Goal: Task Accomplishment & Management: Manage account settings

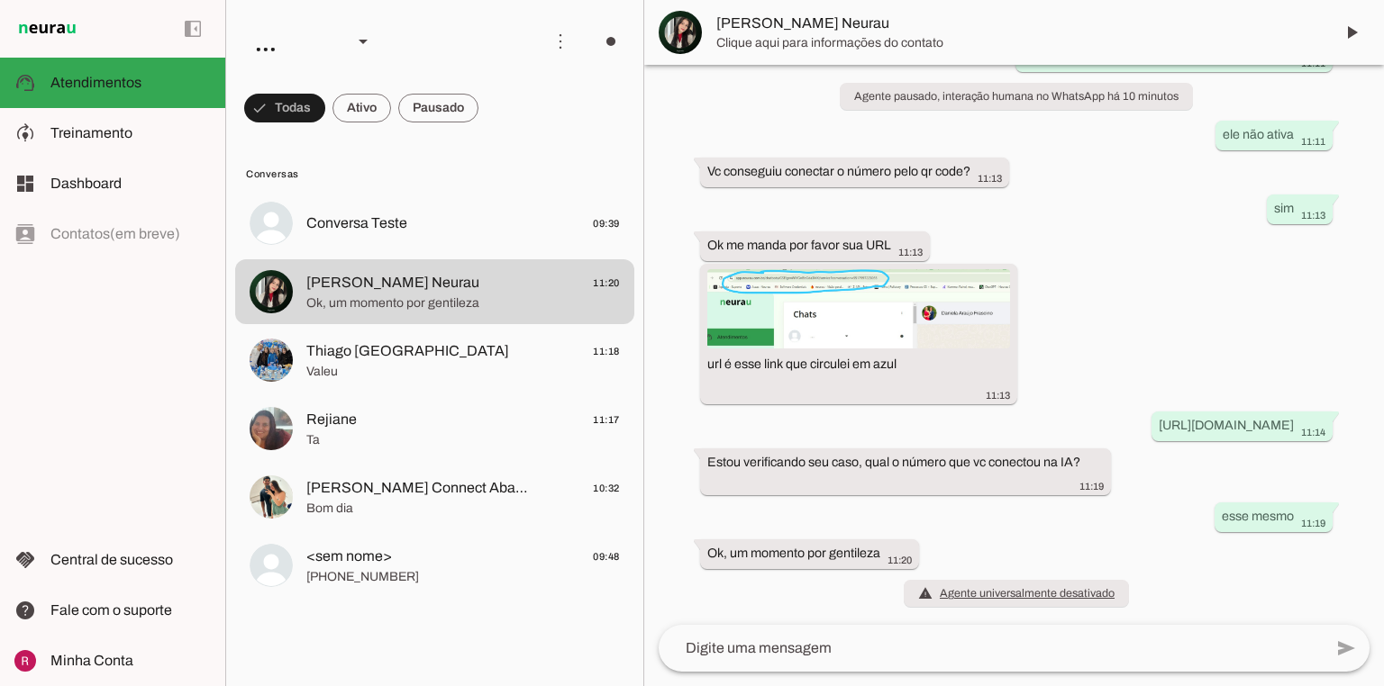
scroll to position [702, 0]
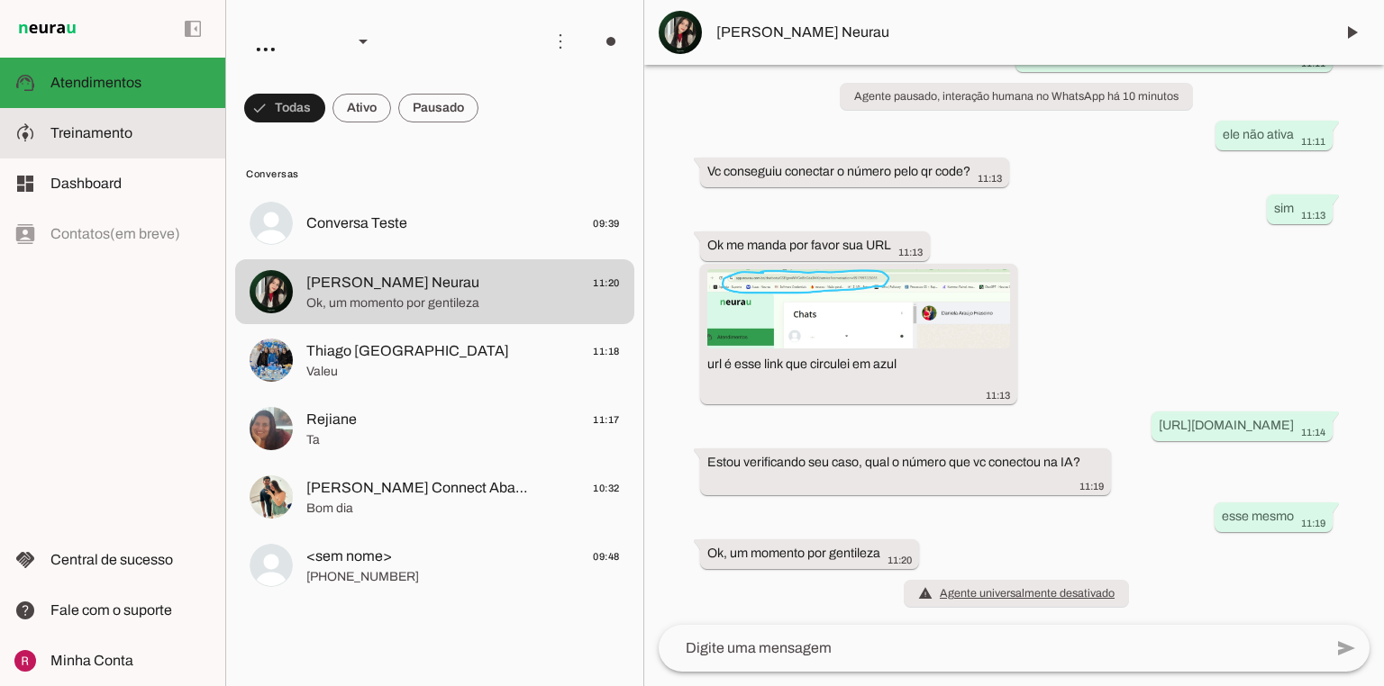
click at [129, 141] on span "Treinamento" at bounding box center [91, 132] width 82 height 15
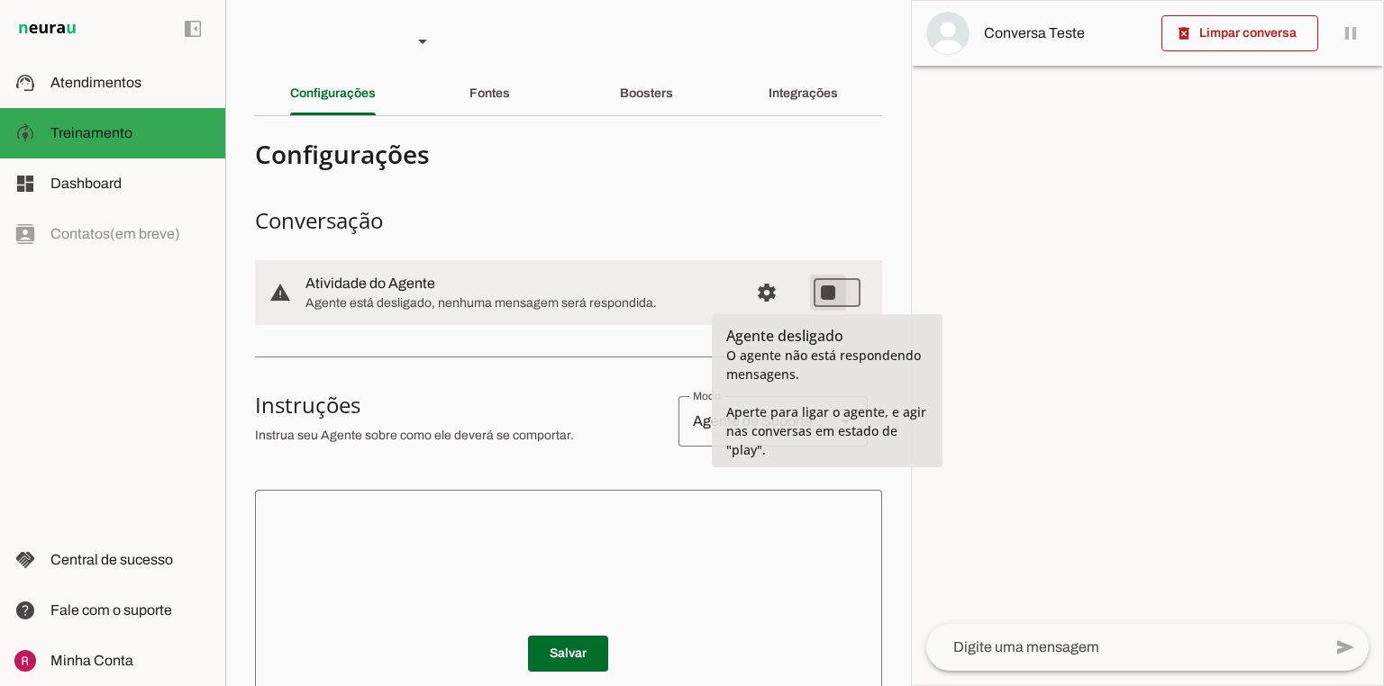
type md-switch "on"
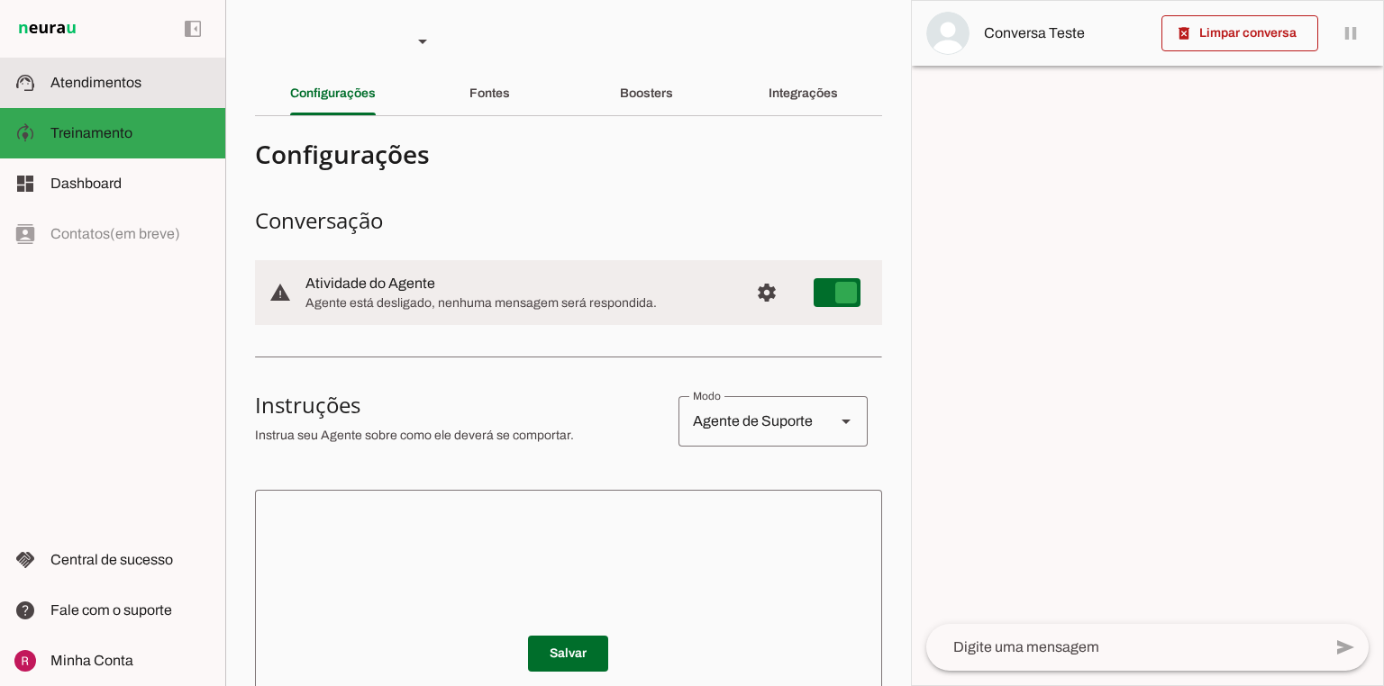
click at [65, 72] on slot at bounding box center [130, 83] width 160 height 22
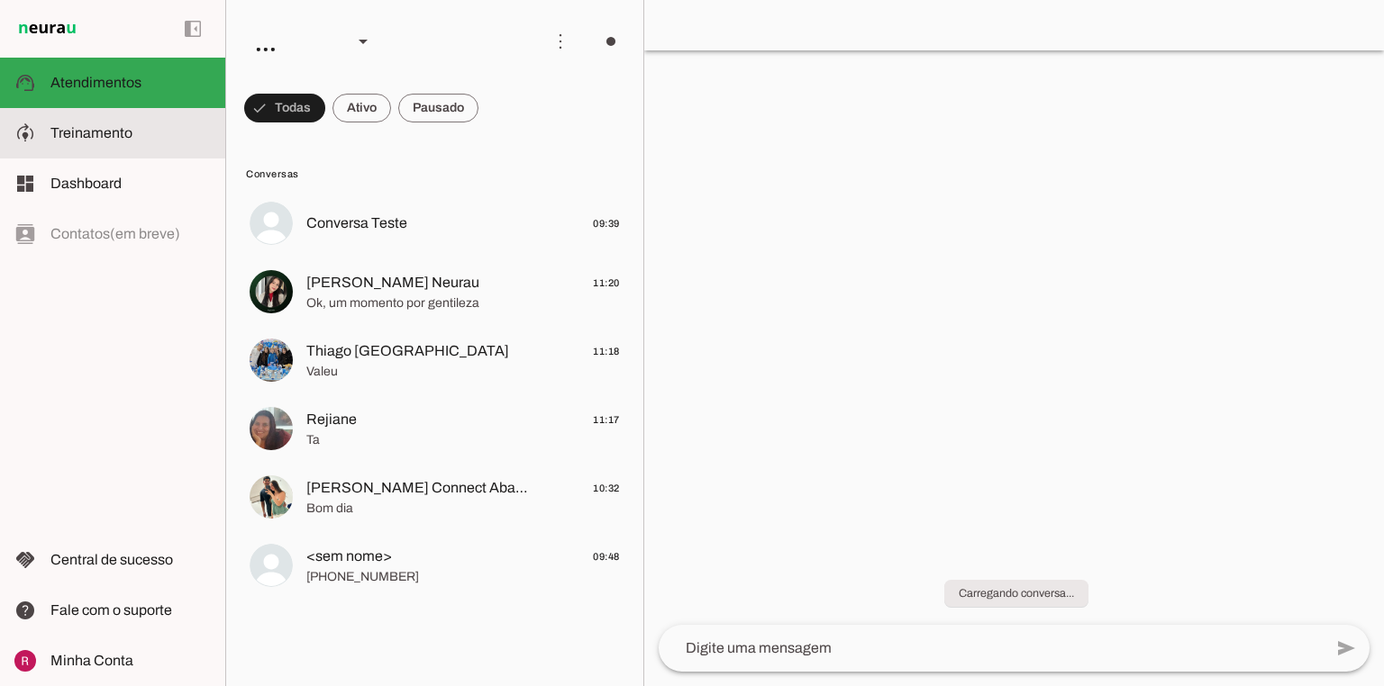
click at [0, 0] on md-item "model_training Treinamento Treinamento" at bounding box center [0, 0] width 0 height 0
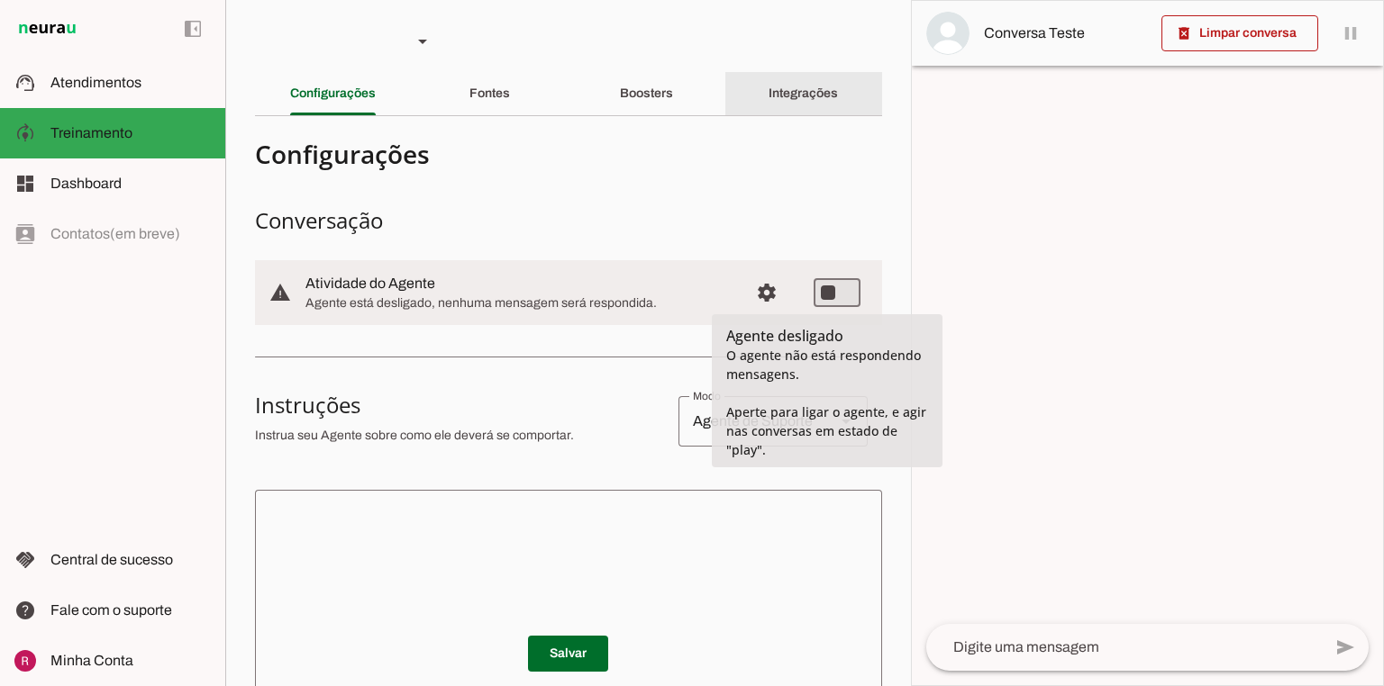
click at [770, 83] on div "Integrações" at bounding box center [802, 93] width 69 height 43
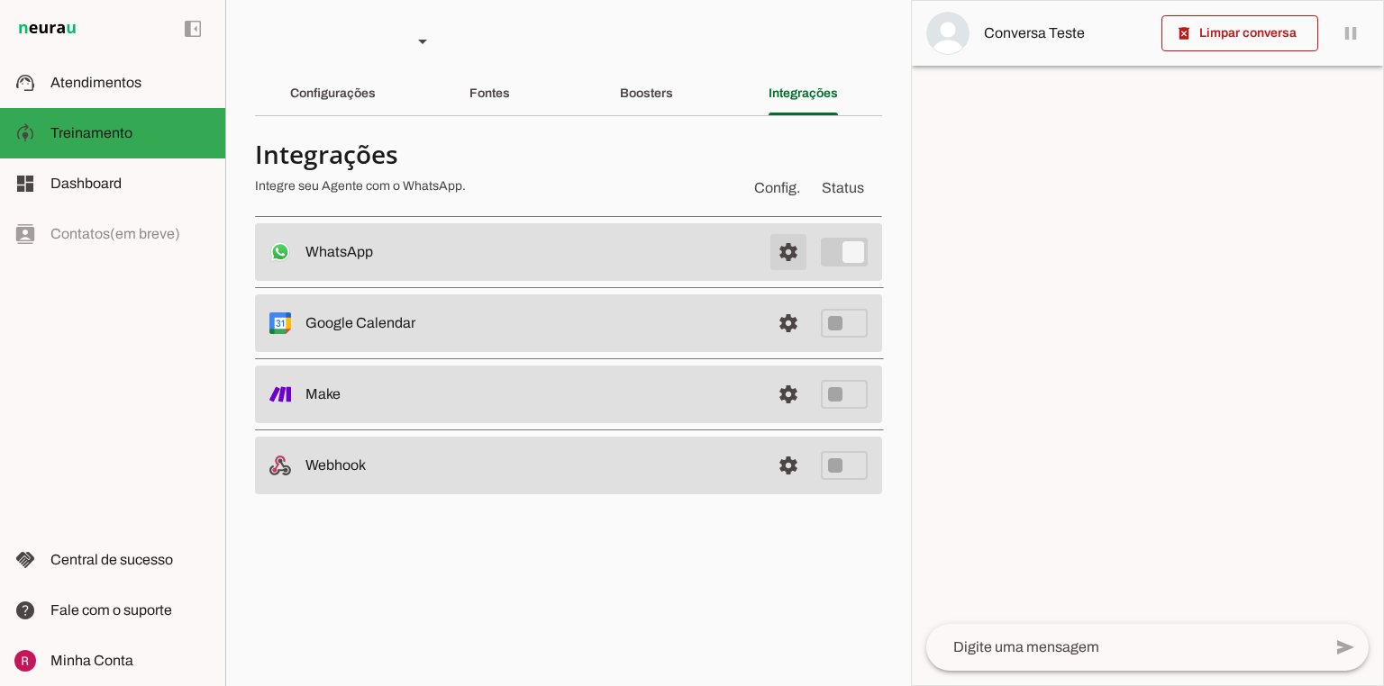
click at [786, 235] on span at bounding box center [788, 252] width 43 height 43
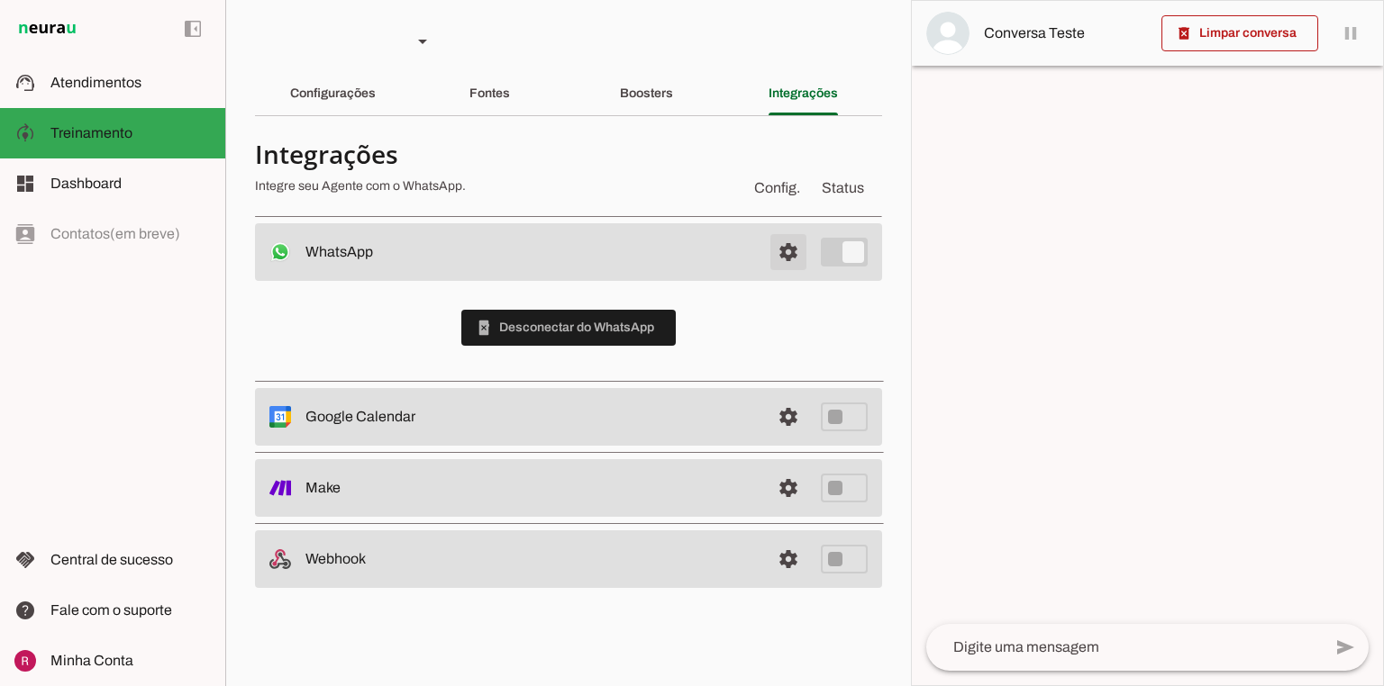
click at [778, 249] on span at bounding box center [788, 252] width 43 height 43
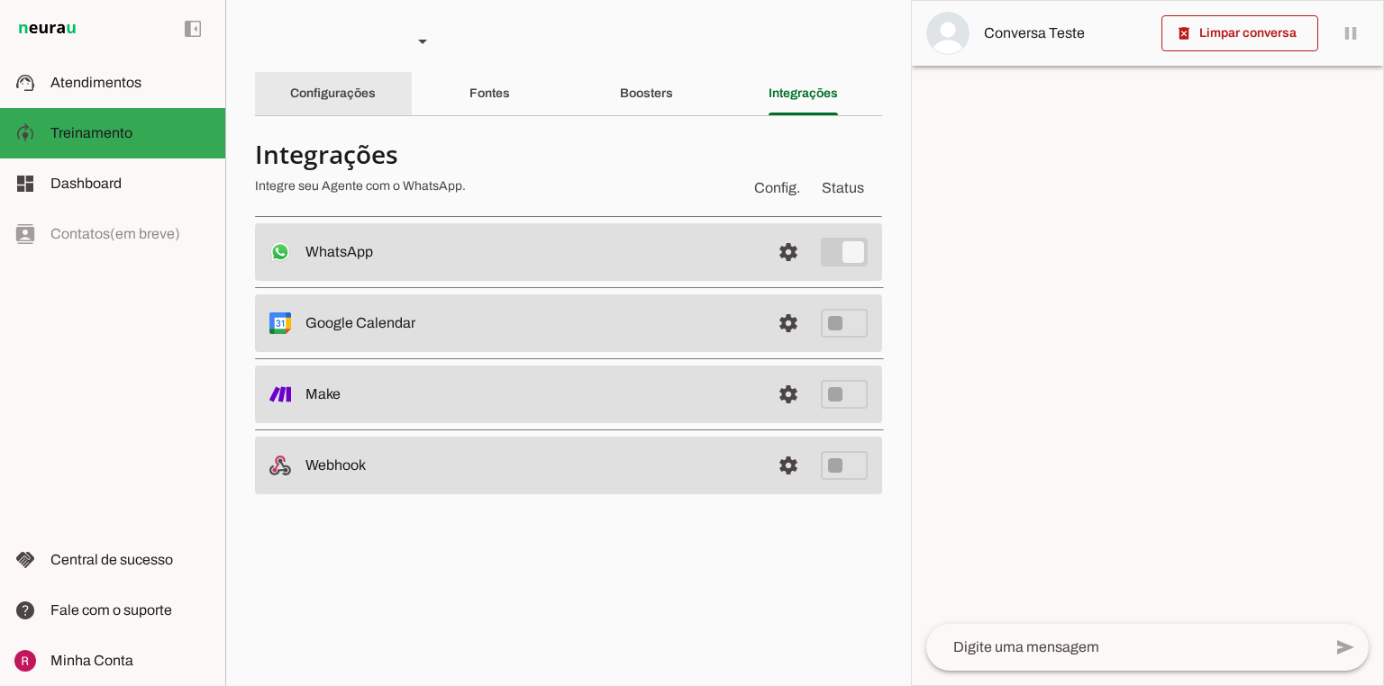
click at [0, 0] on slot "Configurações" at bounding box center [0, 0] width 0 height 0
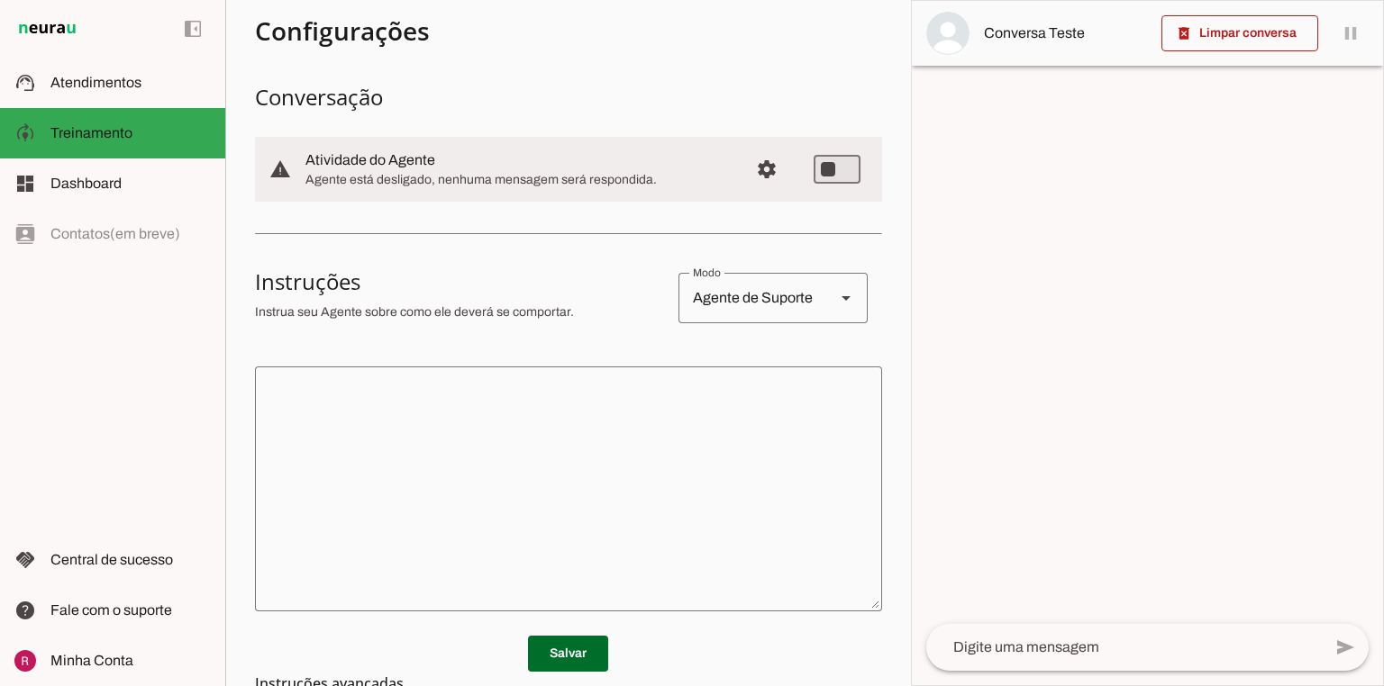
scroll to position [288, 0]
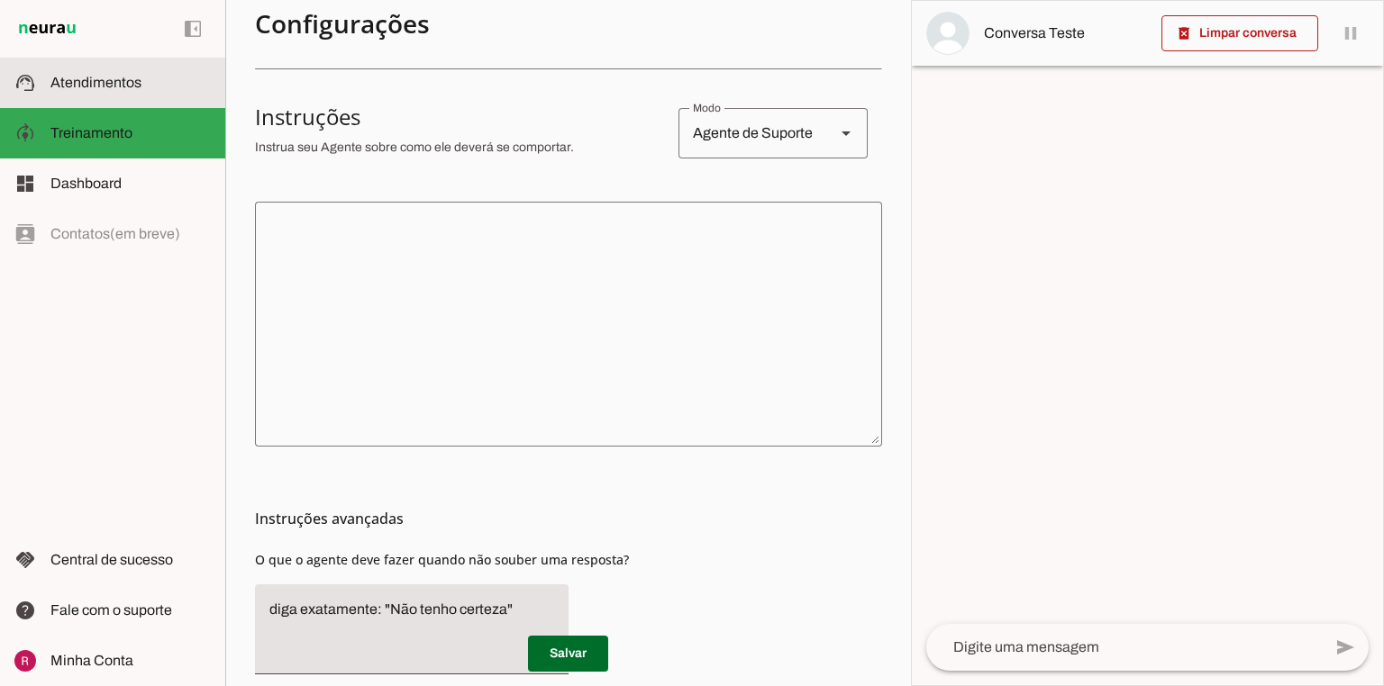
click at [72, 92] on slot at bounding box center [130, 83] width 160 height 22
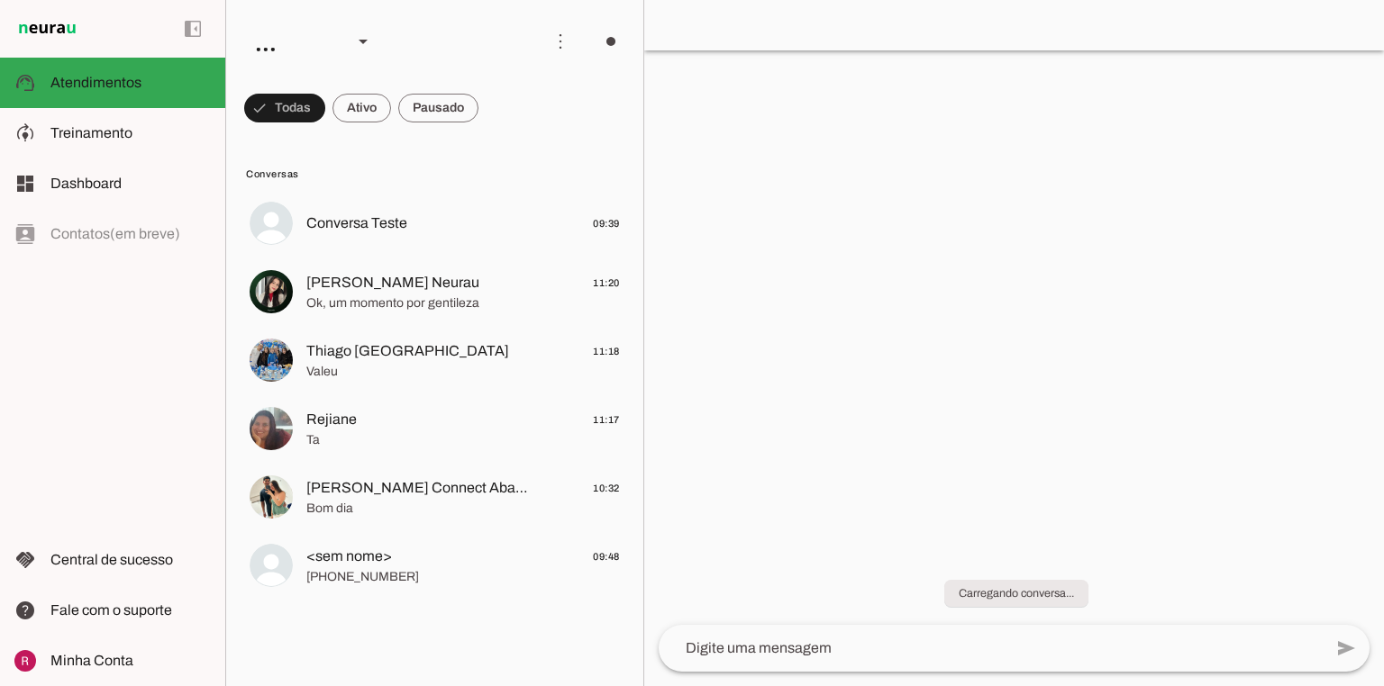
click at [0, 0] on div at bounding box center [0, 0] width 0 height 0
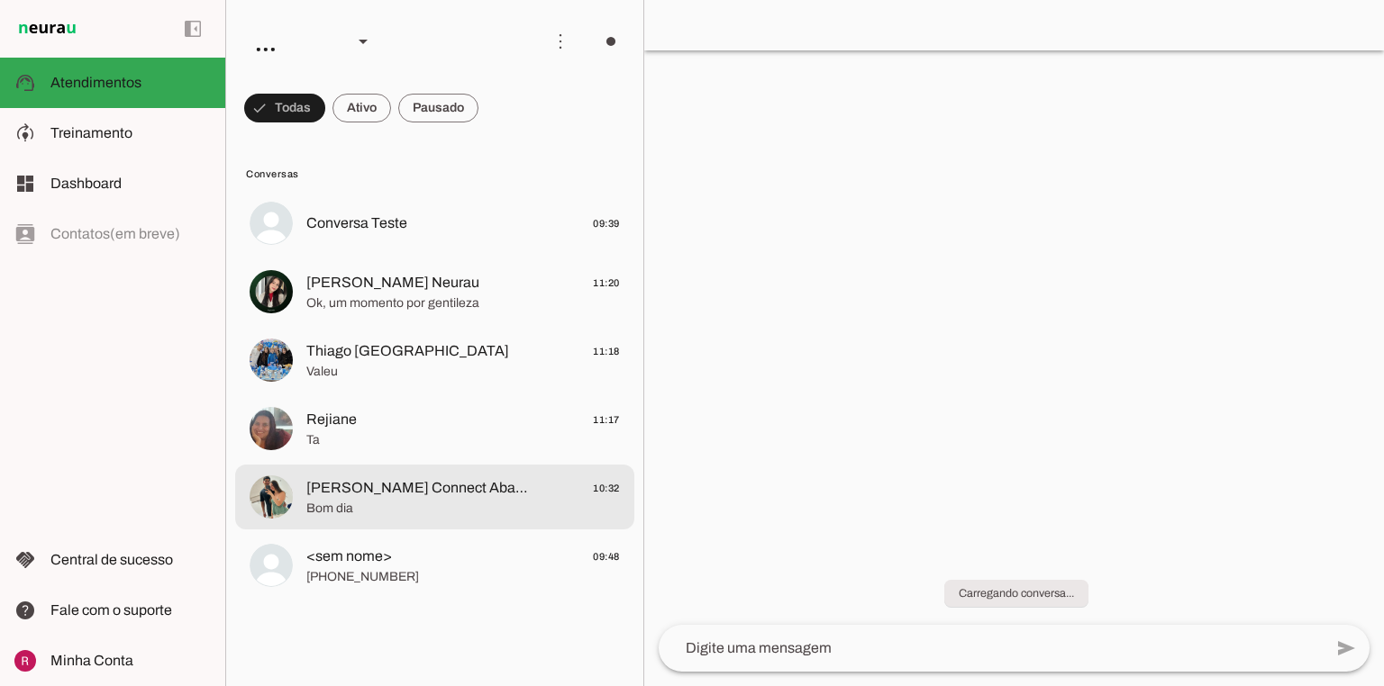
click at [371, 480] on span "[PERSON_NAME] Connect Abastecedor" at bounding box center [419, 488] width 226 height 22
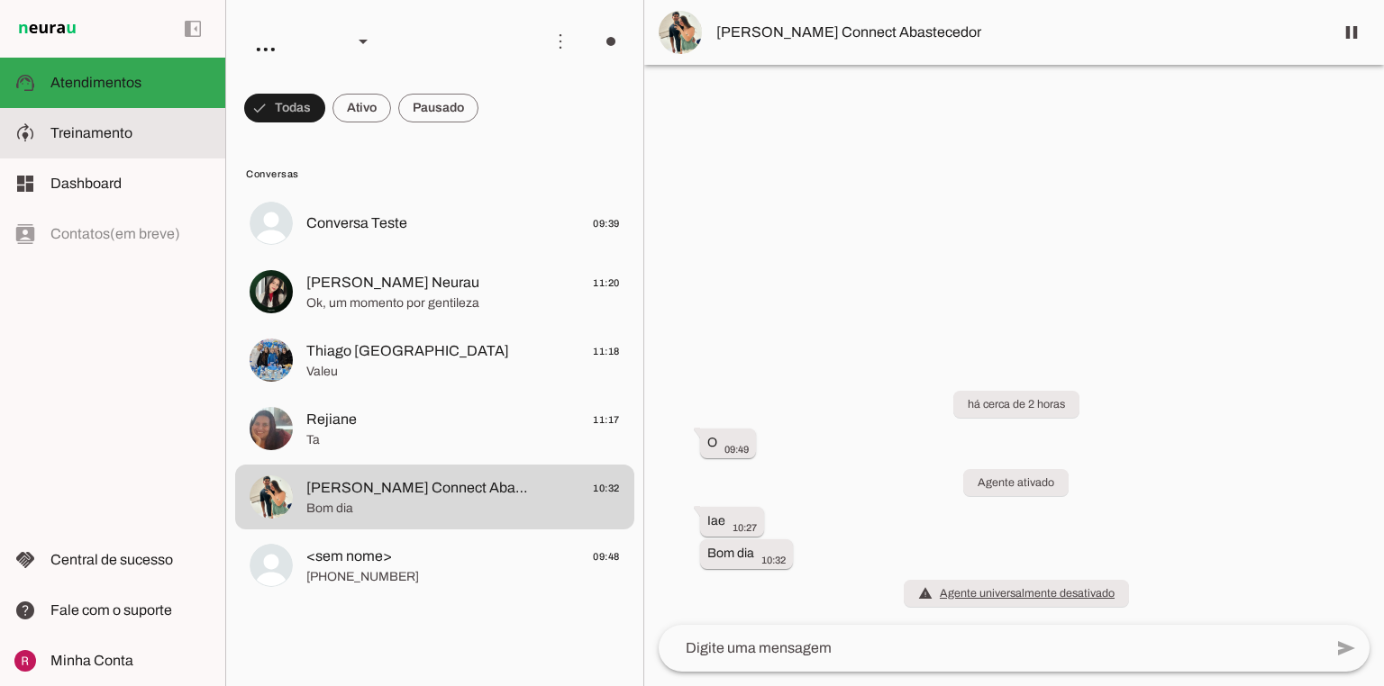
click at [119, 138] on span "Treinamento" at bounding box center [91, 132] width 82 height 15
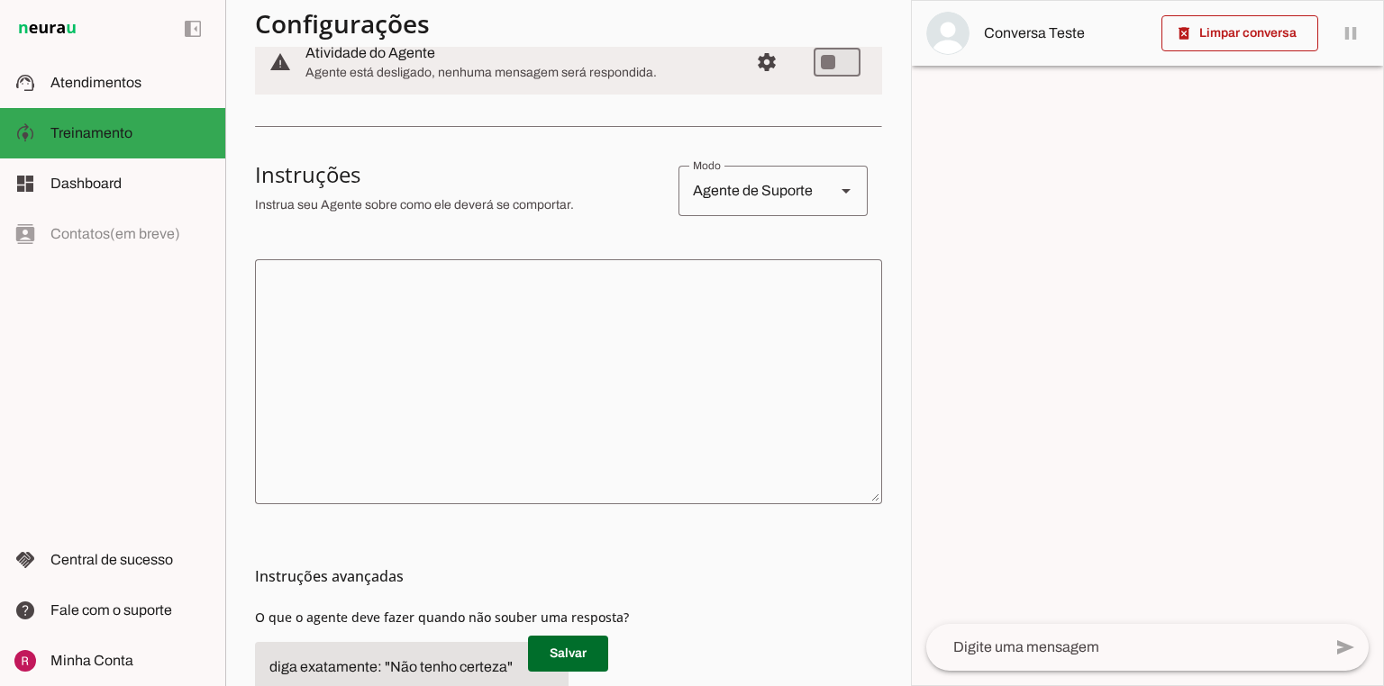
scroll to position [14, 0]
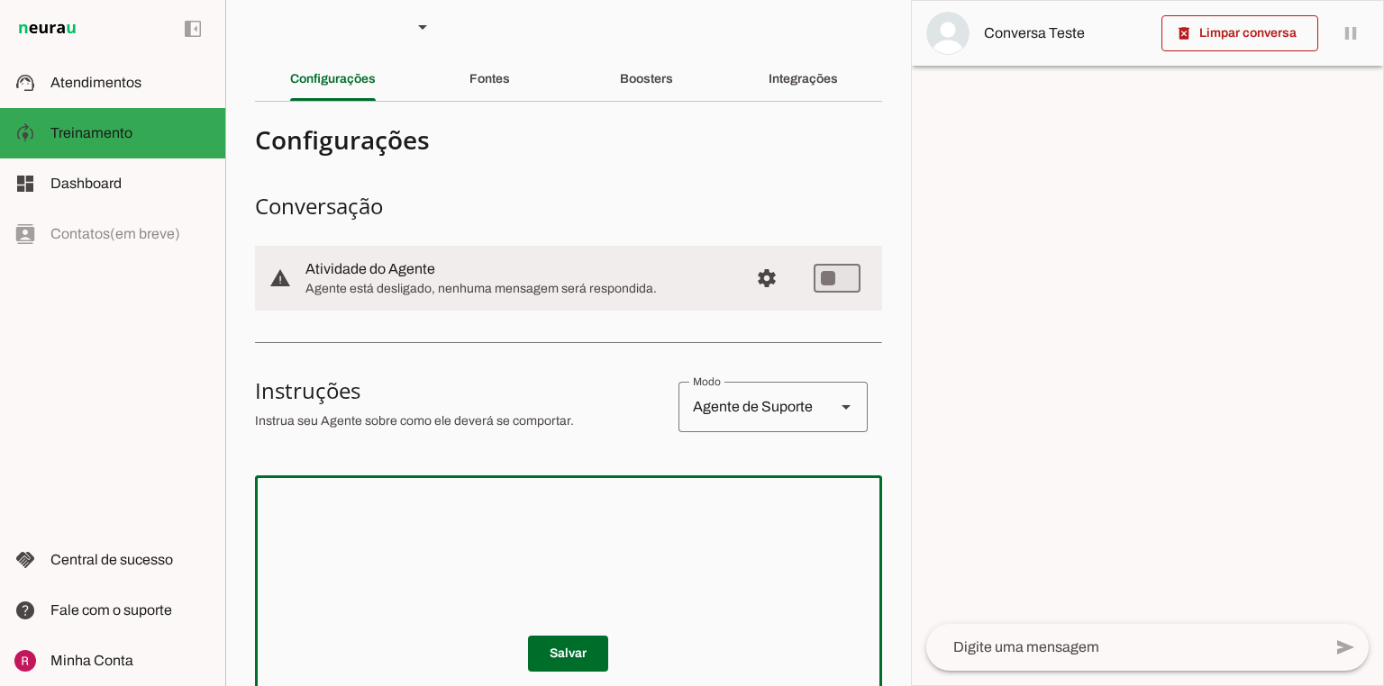
click at [650, 518] on textarea at bounding box center [568, 598] width 627 height 216
drag, startPoint x: 423, startPoint y: 542, endPoint x: 226, endPoint y: 513, distance: 198.6
click at [226, 513] on section "Agente 1 Agente 2 Agente 3 Agente 4 Agente 5 Suporte Neurau Agente 7 Agente 8 A…" at bounding box center [568, 343] width 686 height 686
type textarea "teste"
type md-outlined-text-field "teste"
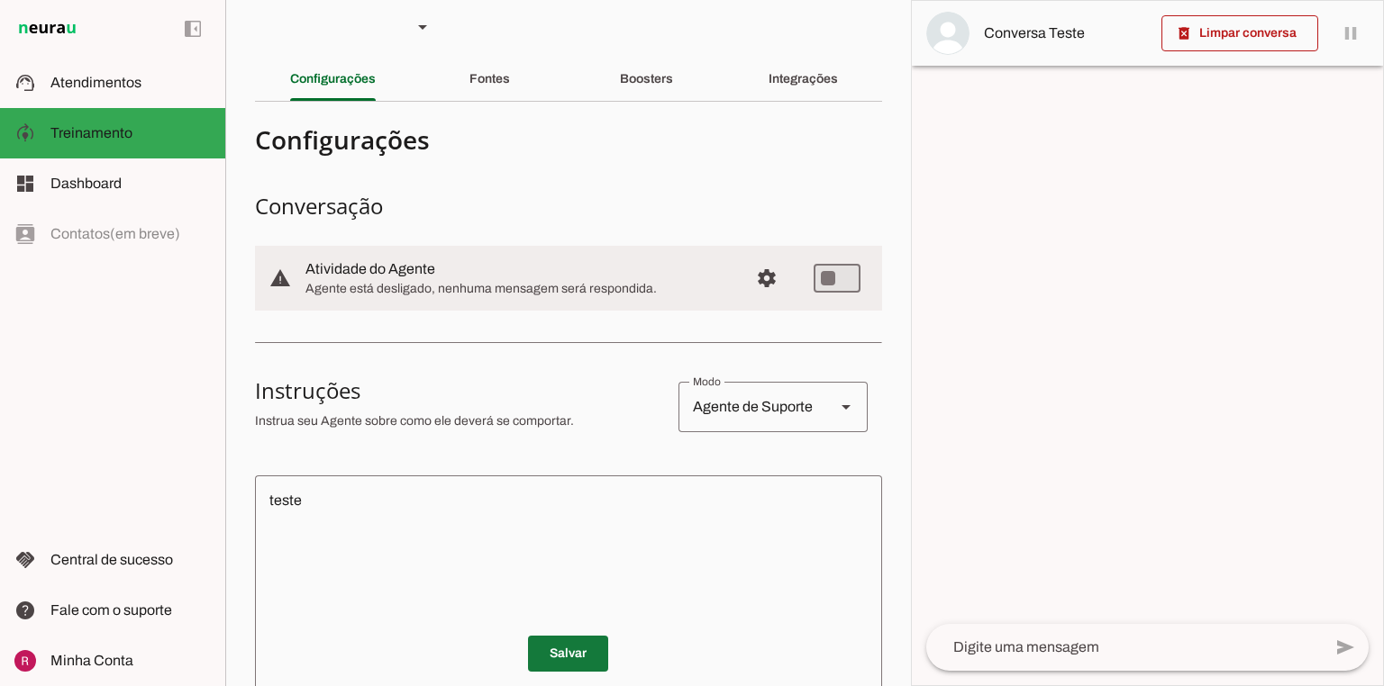
drag, startPoint x: 559, startPoint y: 638, endPoint x: 537, endPoint y: 580, distance: 61.6
click at [559, 638] on span at bounding box center [568, 653] width 80 height 43
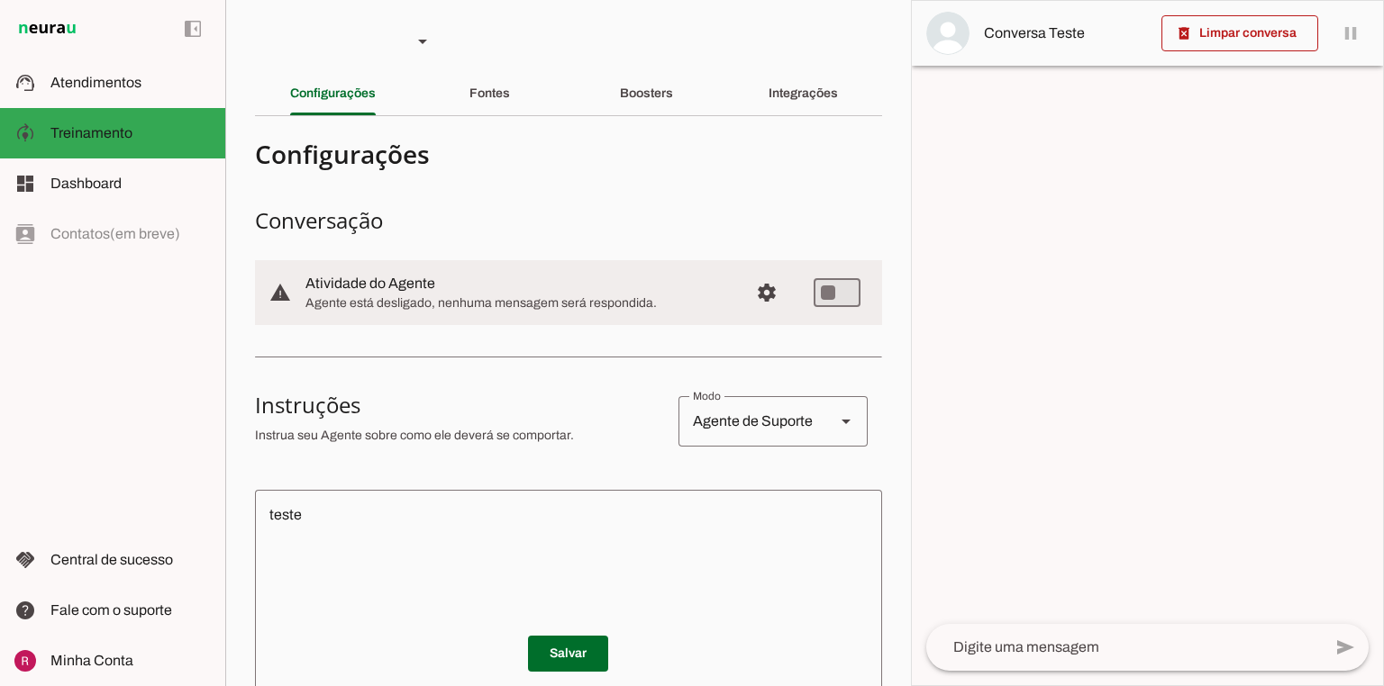
scroll to position [0, 0]
click at [656, 108] on div "Boosters" at bounding box center [646, 93] width 53 height 43
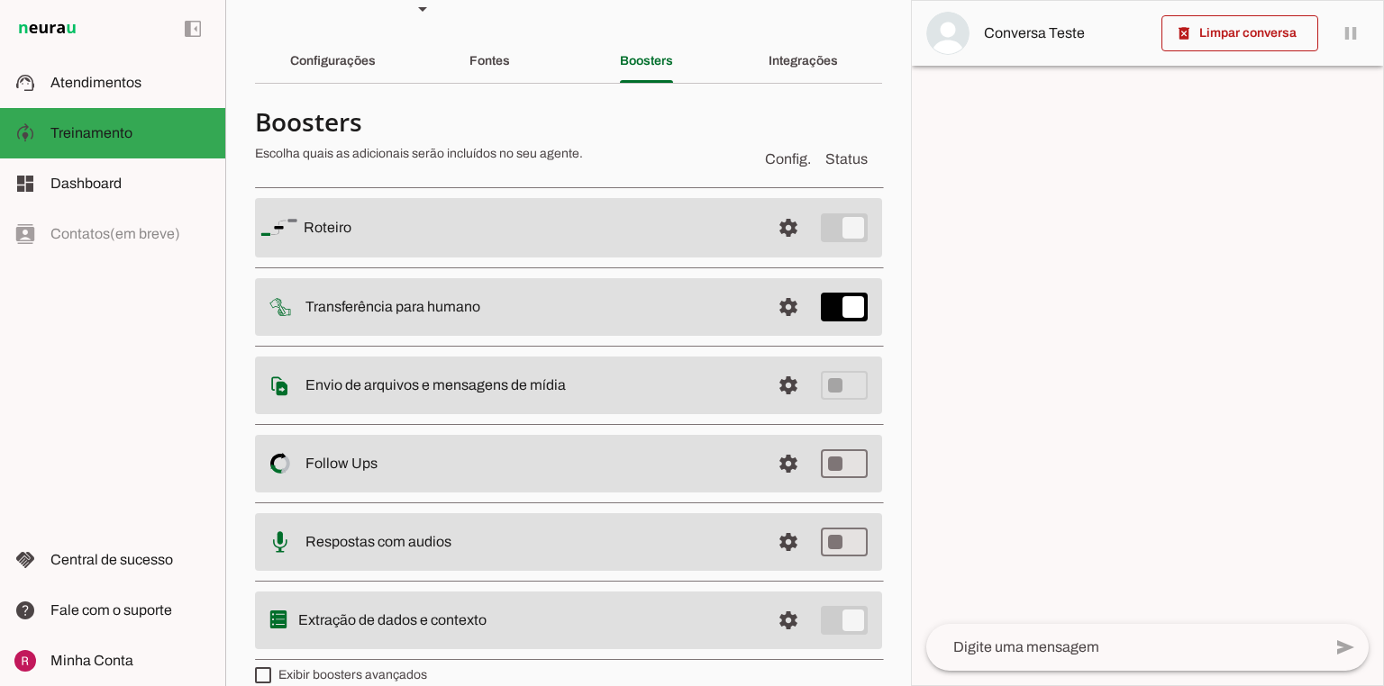
scroll to position [54, 0]
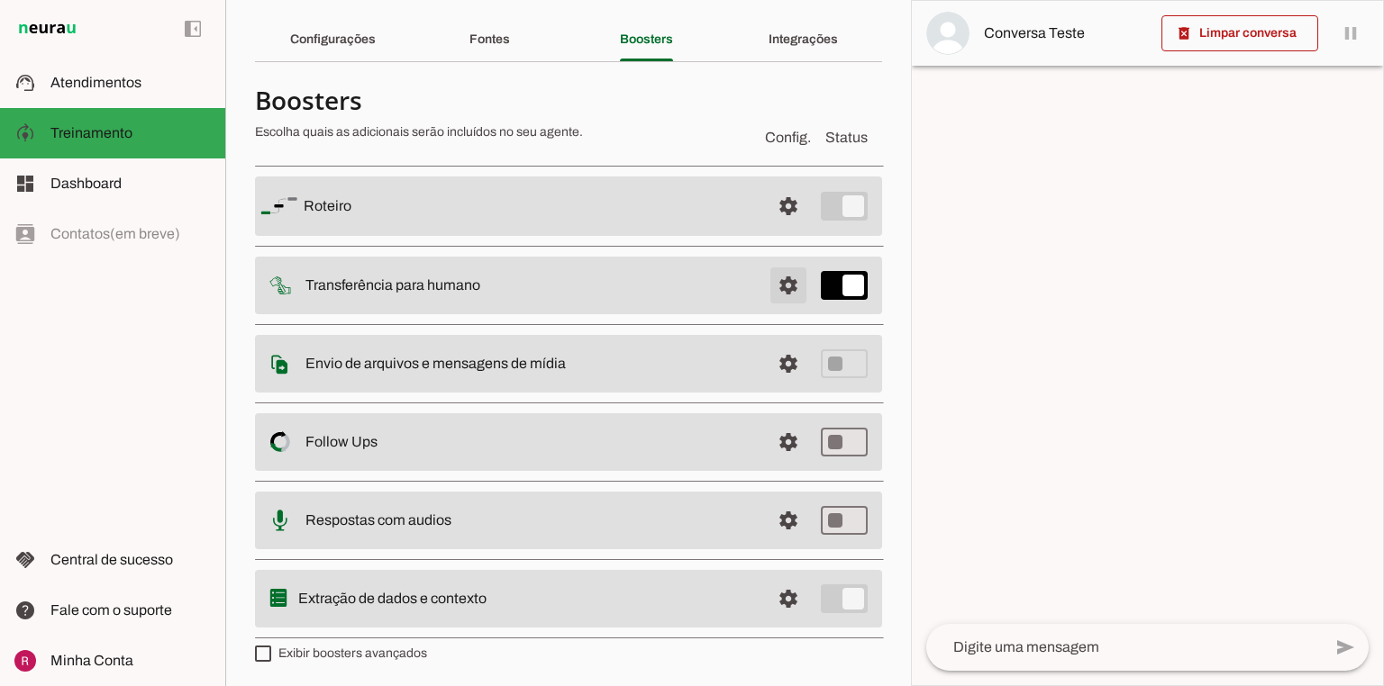
click at [767, 299] on span at bounding box center [788, 285] width 43 height 43
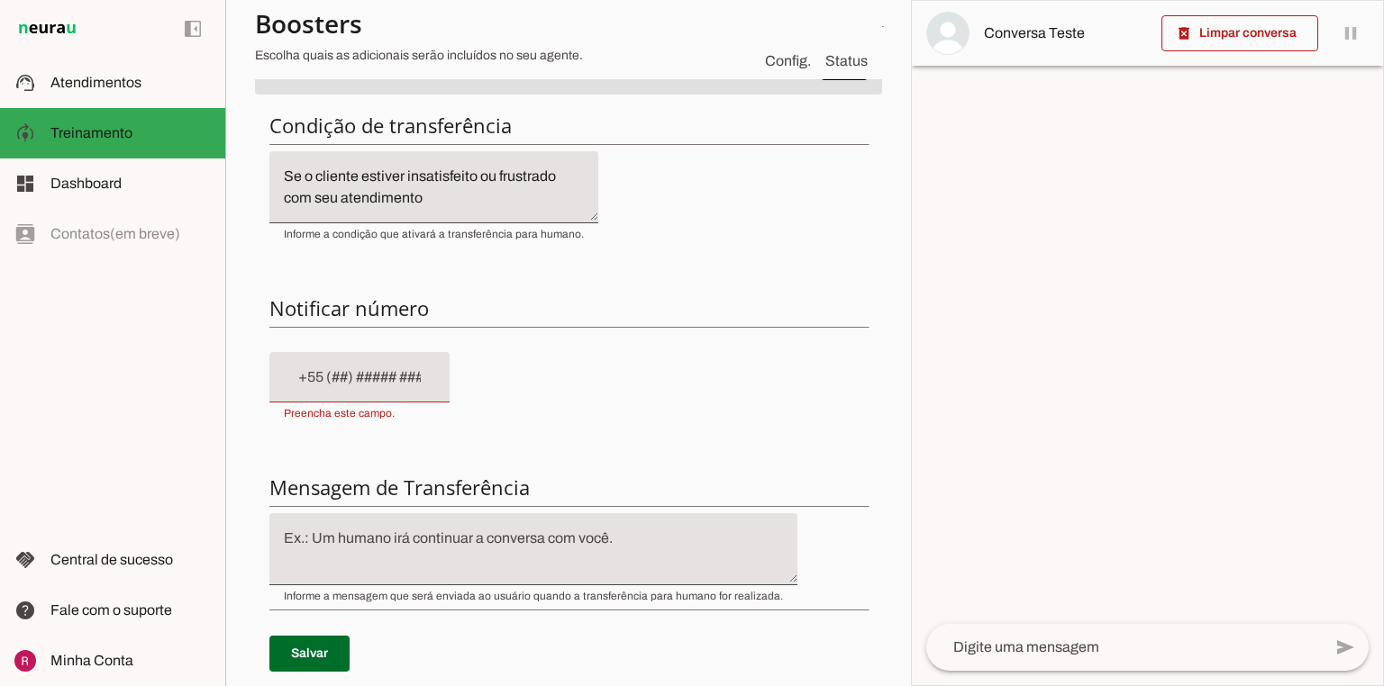
scroll to position [198, 0]
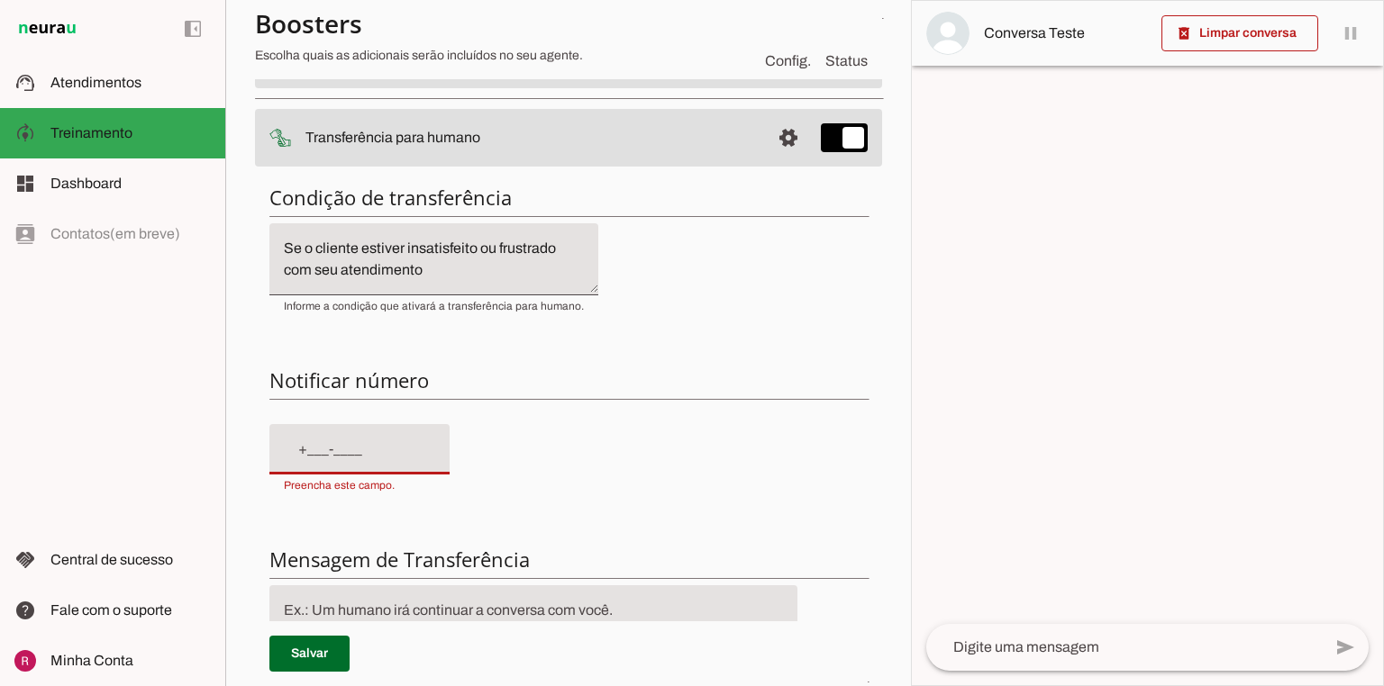
click at [305, 447] on input "text" at bounding box center [359, 450] width 151 height 22
type input "+55 (00) 0000-0000"
type md-filled-text-field "+55 (00) 0000-0000"
click at [289, 657] on span at bounding box center [309, 653] width 80 height 43
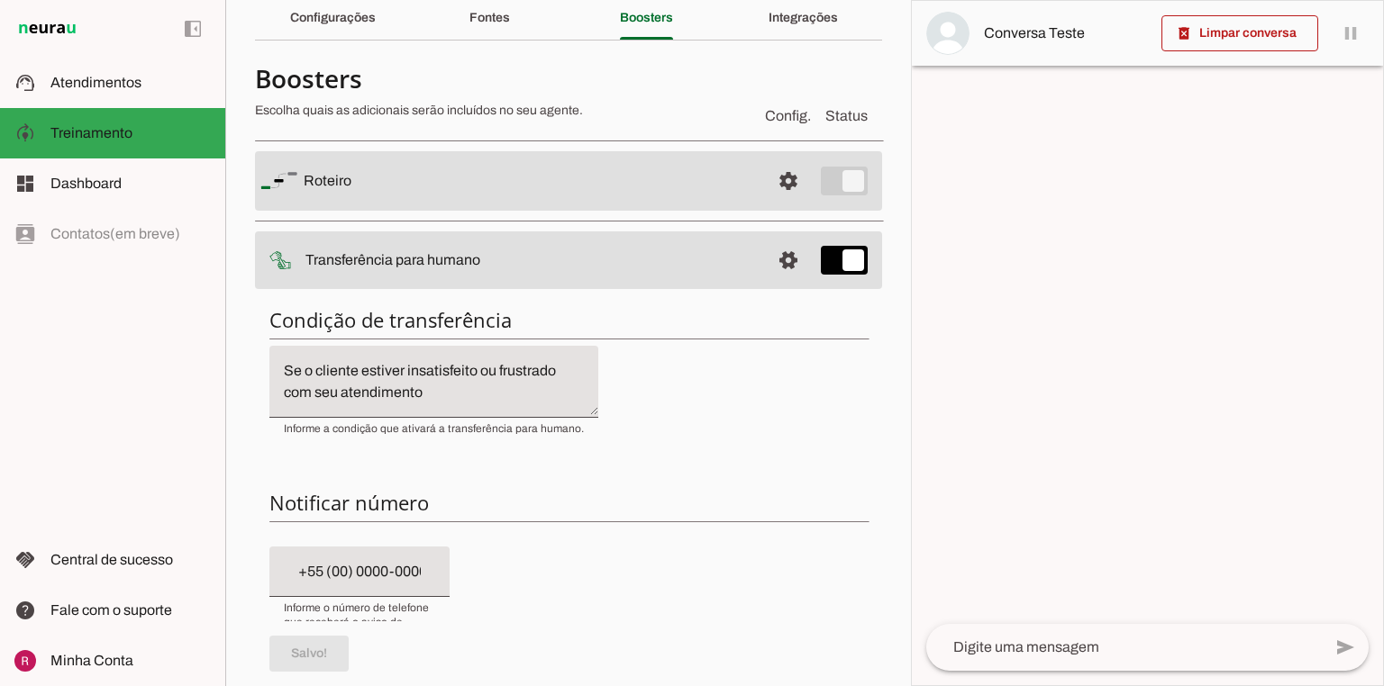
scroll to position [54, 0]
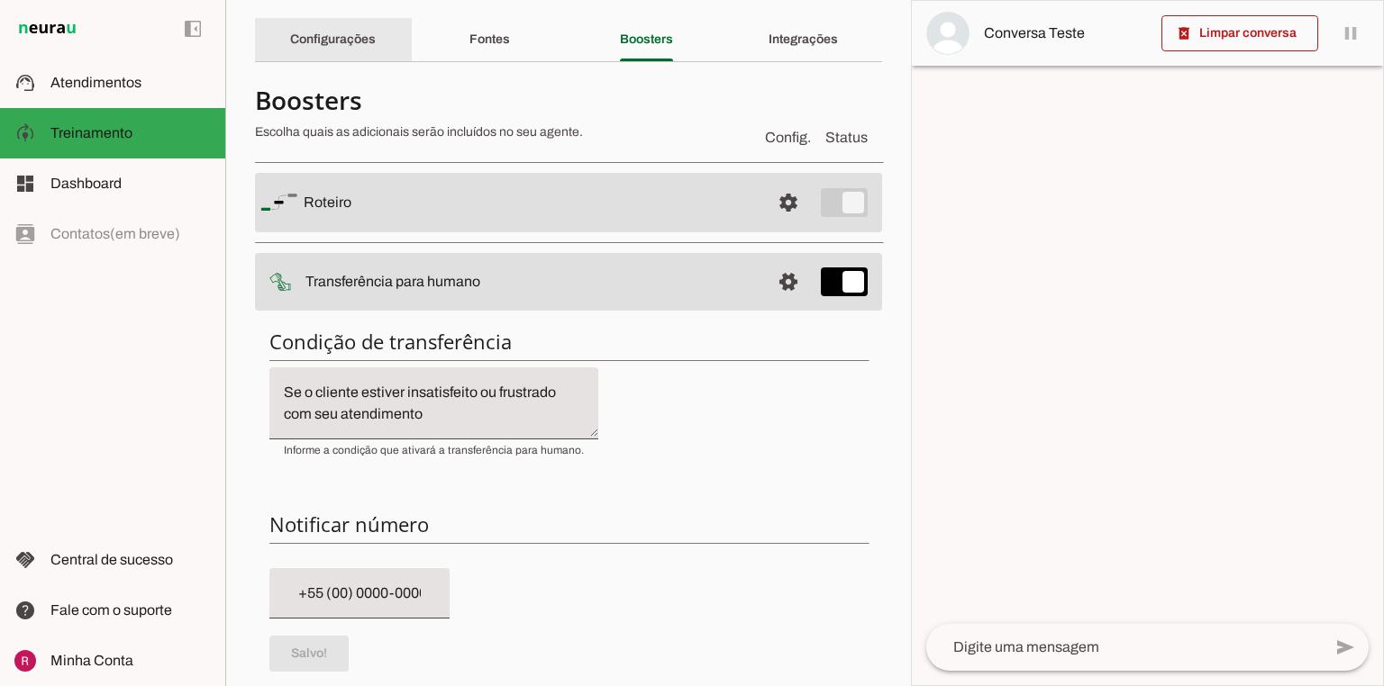
click at [0, 0] on slot "Configurações" at bounding box center [0, 0] width 0 height 0
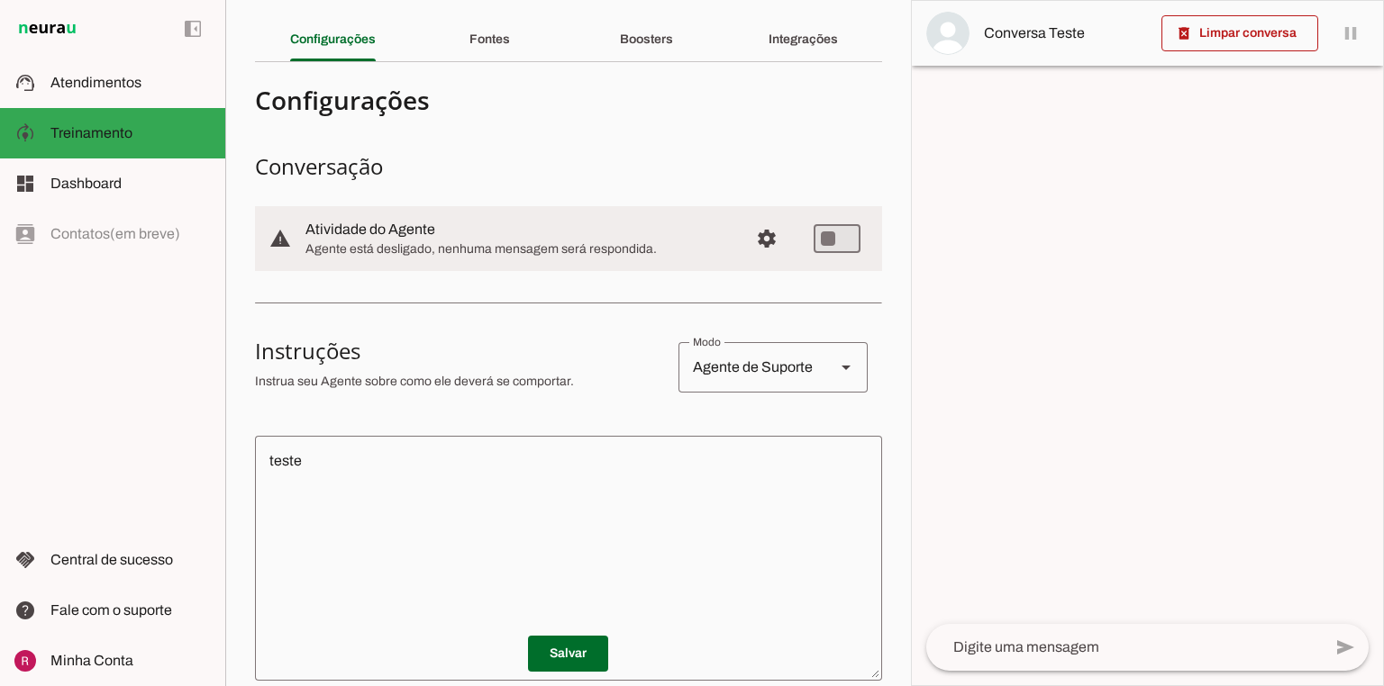
type md-switch "on"
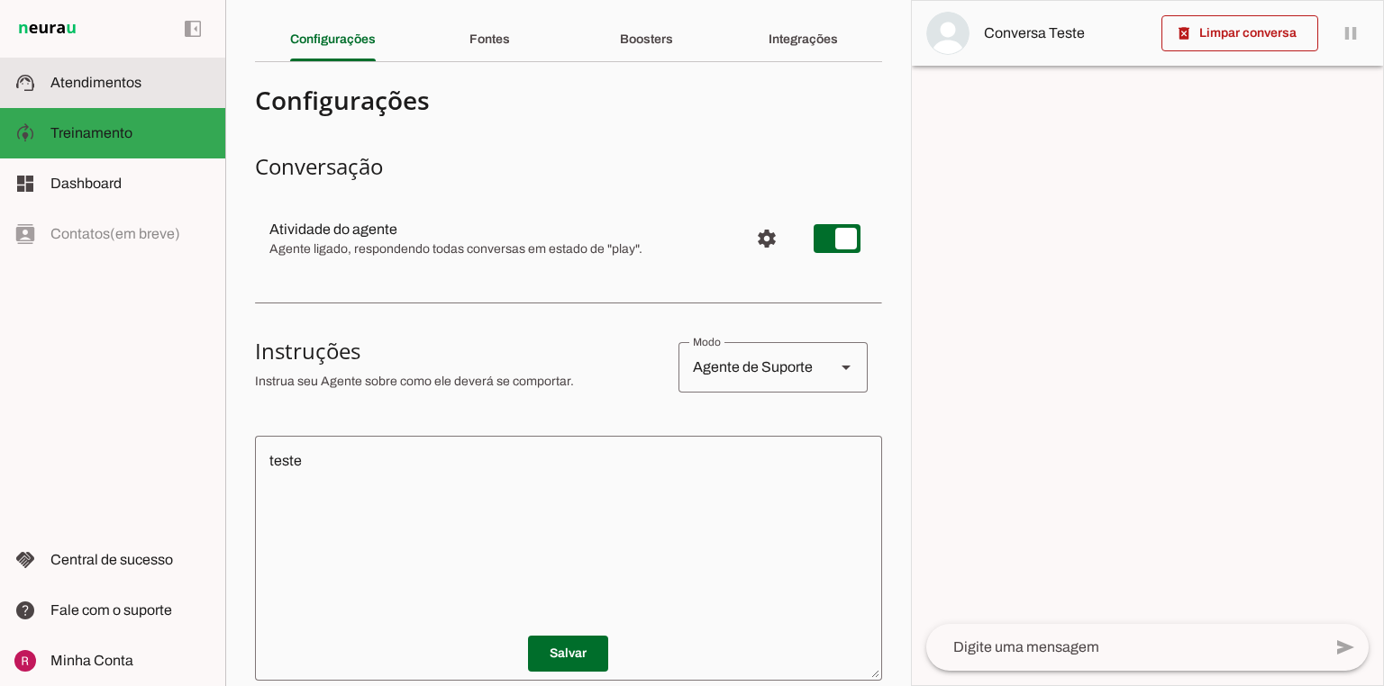
click at [144, 79] on slot at bounding box center [130, 83] width 160 height 22
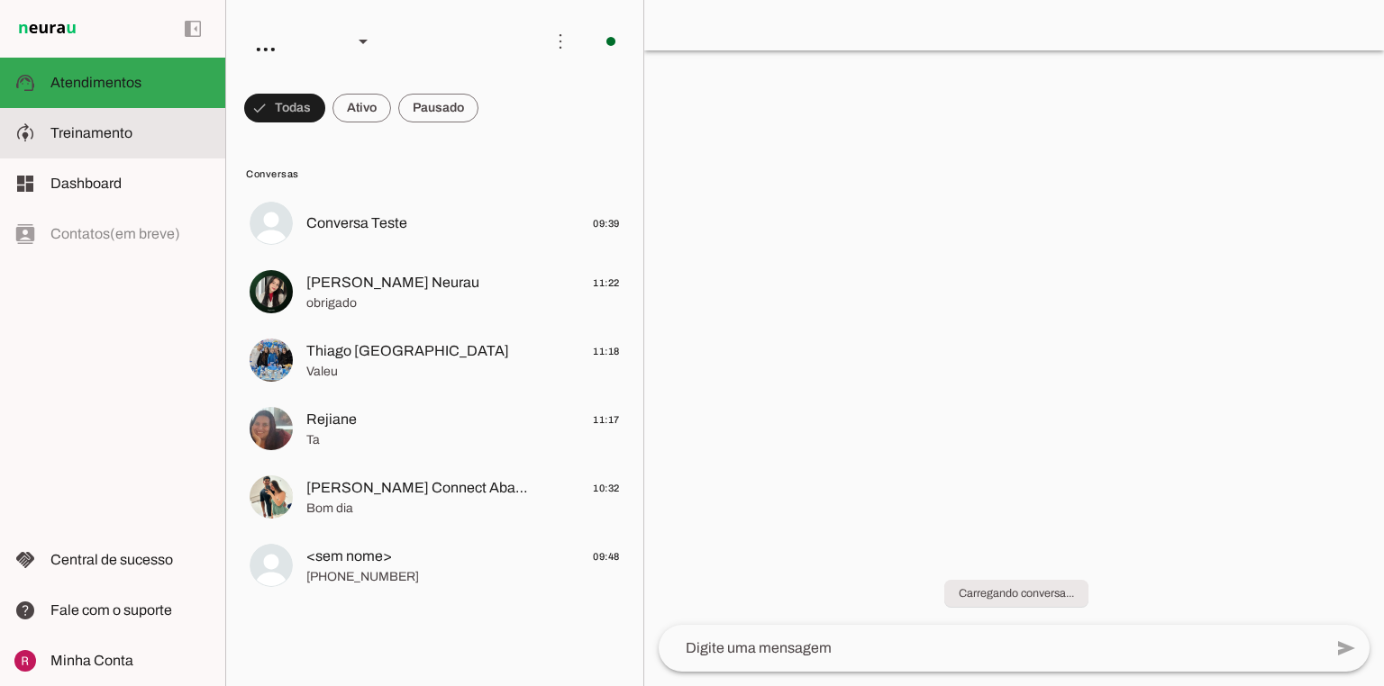
click at [187, 125] on slot at bounding box center [130, 134] width 160 height 22
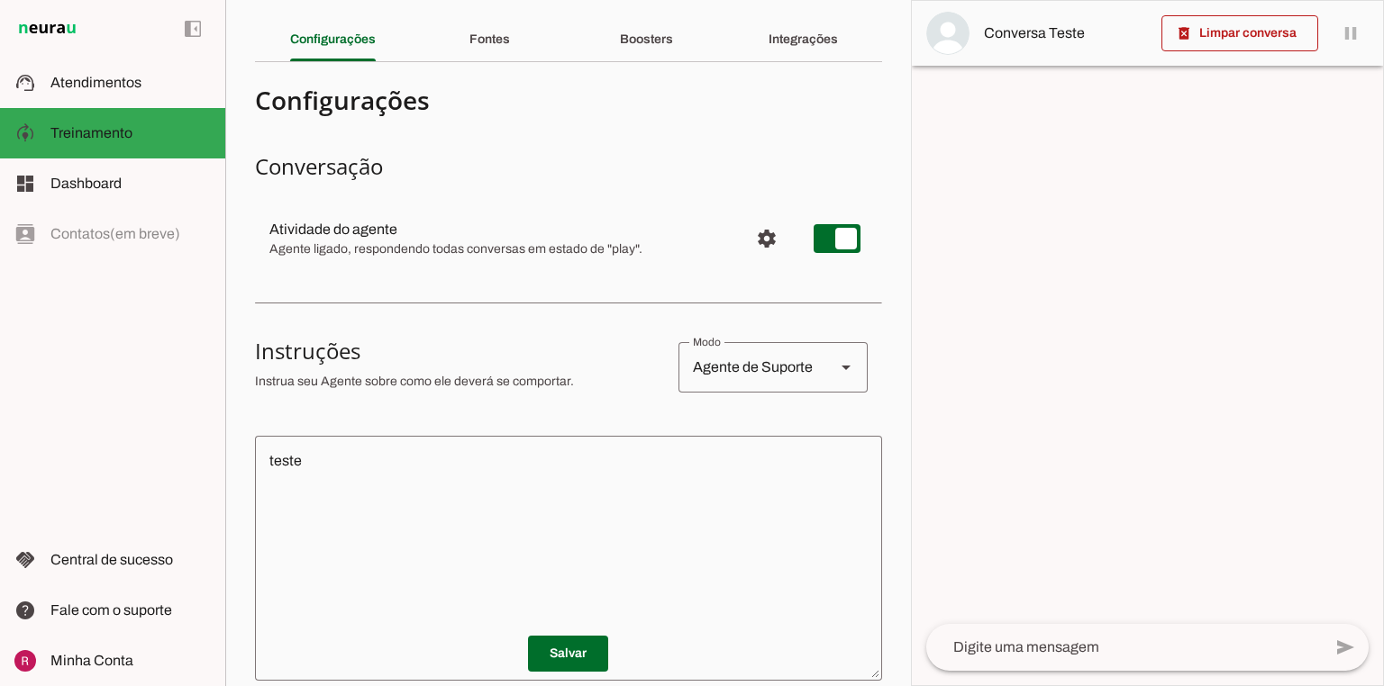
click at [799, 238] on md-item "settings Atividade do agente Agente ligado, respondendo todas conversas em esta…" at bounding box center [568, 238] width 627 height 65
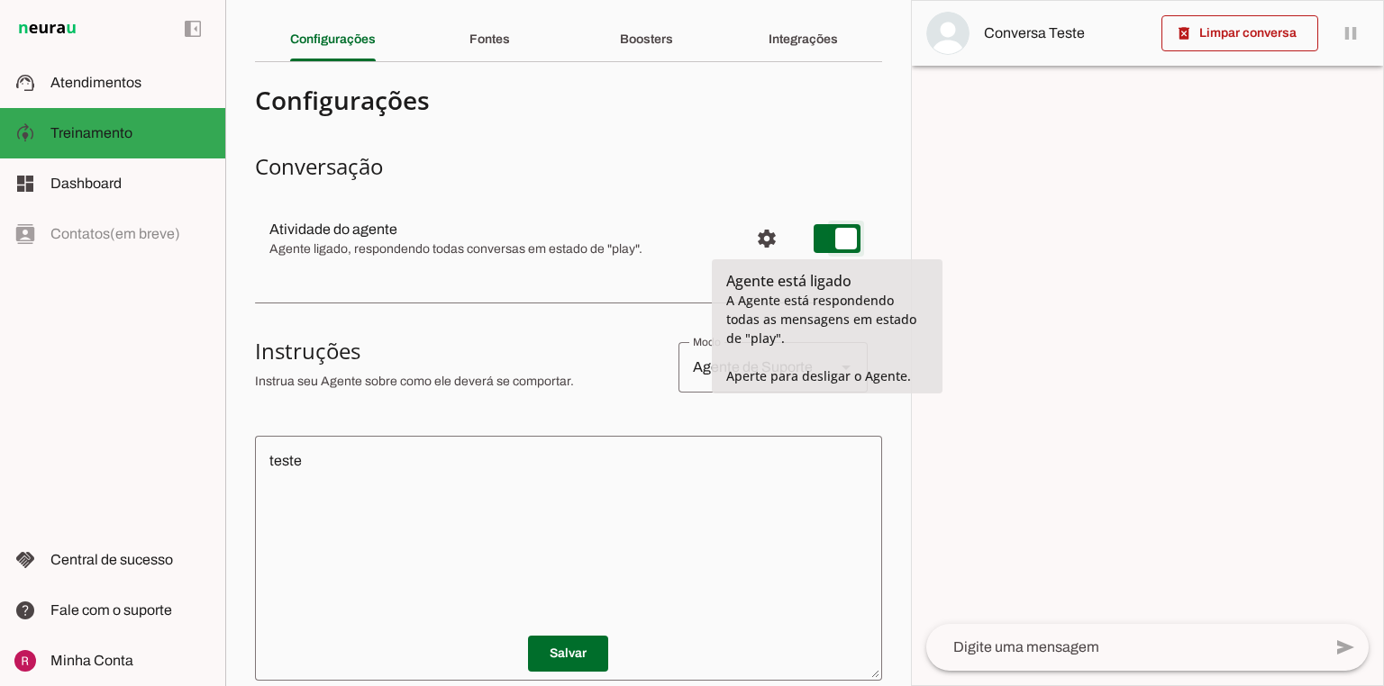
type md-switch "on"
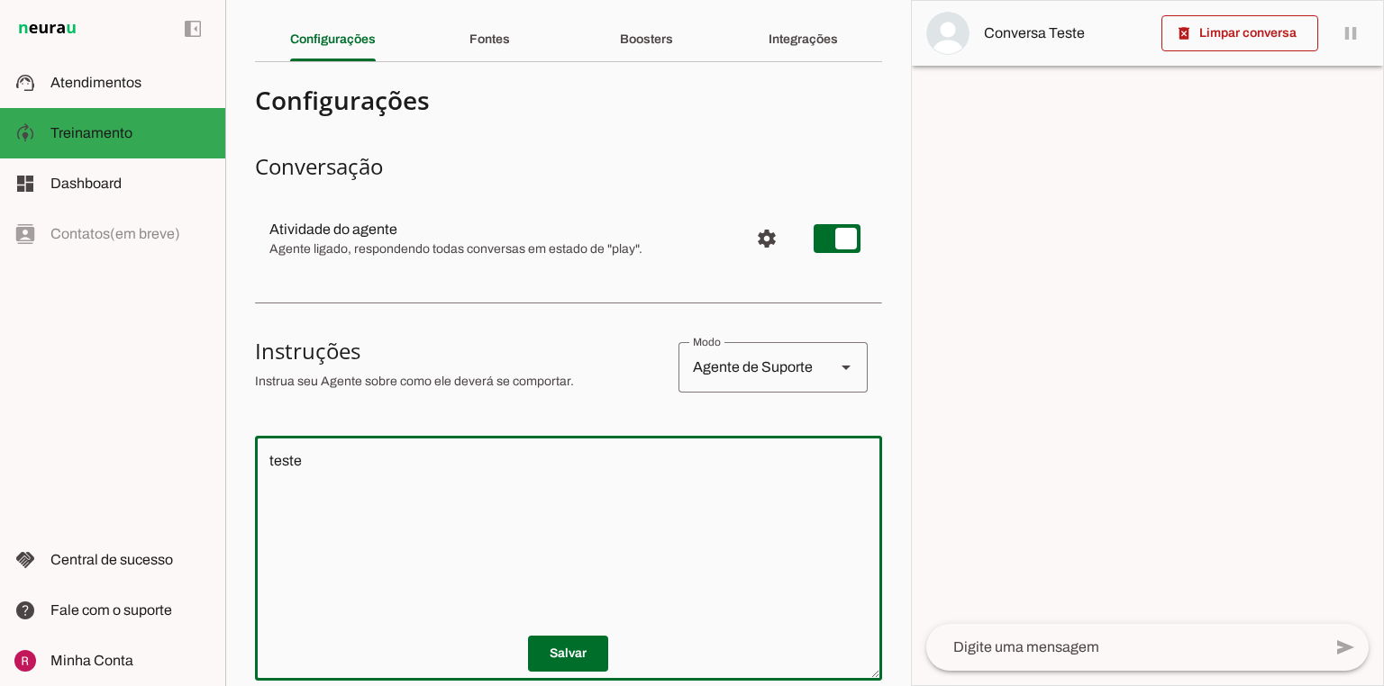
drag, startPoint x: 312, startPoint y: 455, endPoint x: 95, endPoint y: 432, distance: 218.3
click at [98, 432] on applet-drawer "support_agent Atendimentos Atendimentos model_training Treinamento Treinamento …" at bounding box center [692, 343] width 1384 height 686
click at [565, 652] on span at bounding box center [568, 653] width 80 height 43
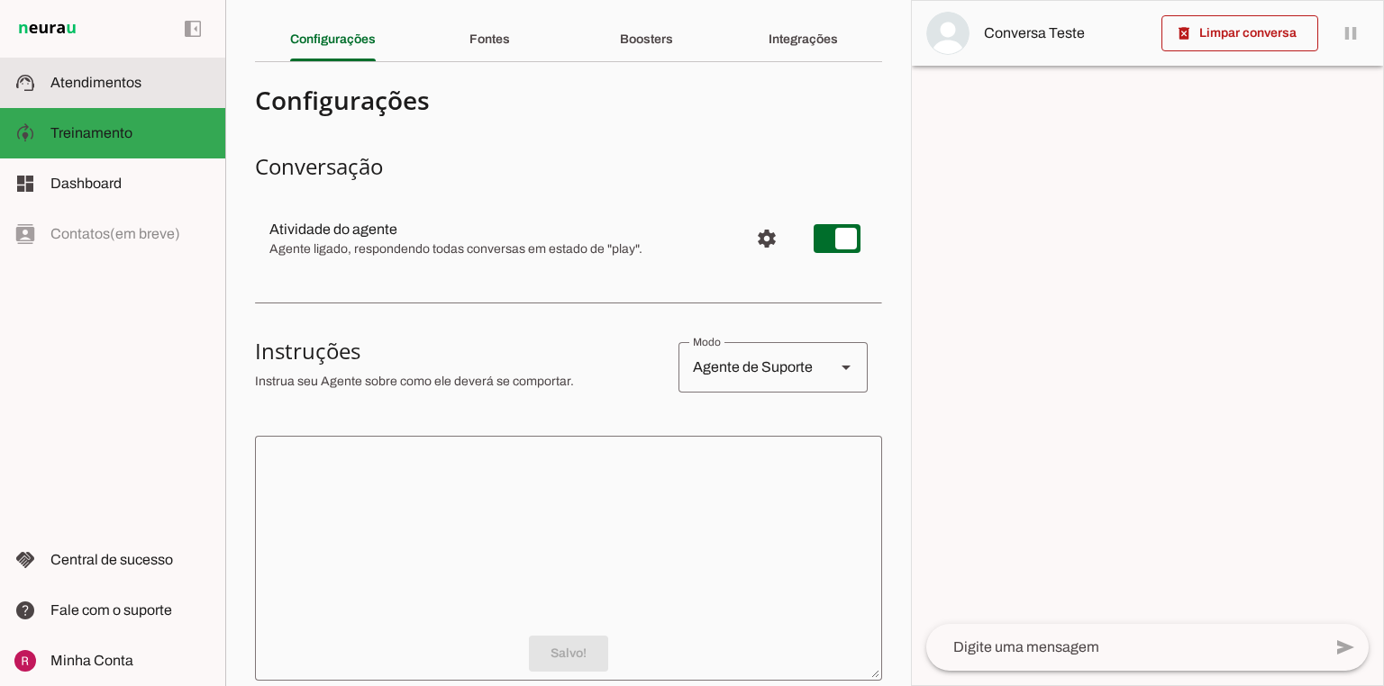
click at [171, 72] on slot at bounding box center [130, 83] width 160 height 22
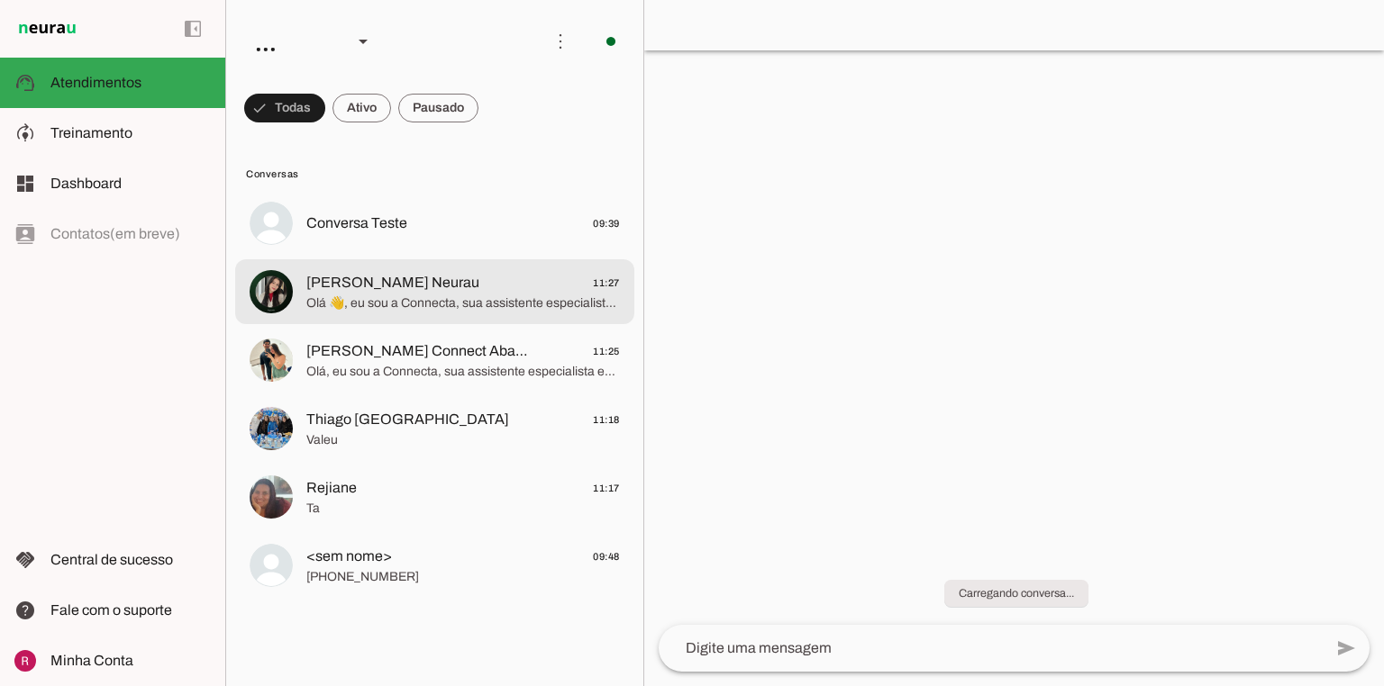
click at [417, 319] on md-item "[PERSON_NAME] Neurau 11:27 Olá 👋, eu sou a Connecta, sua assistente especialist…" at bounding box center [434, 291] width 399 height 65
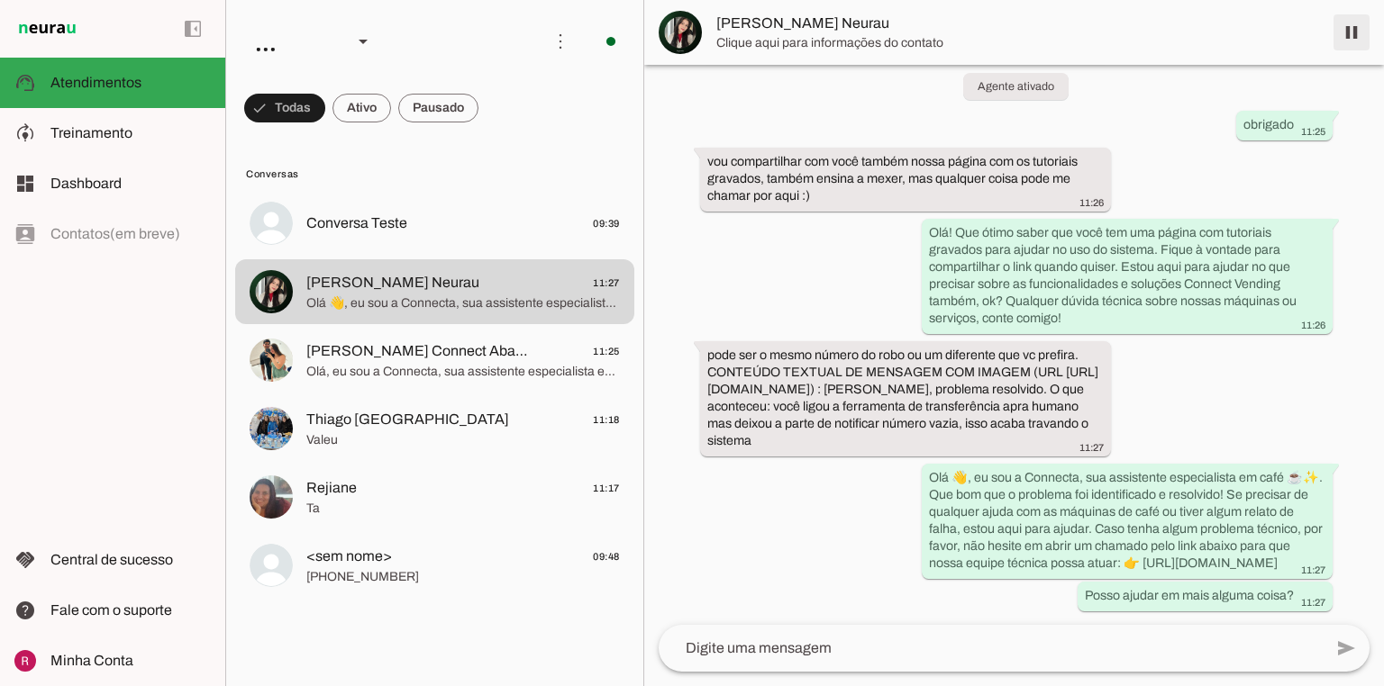
click at [1361, 32] on span at bounding box center [1351, 32] width 43 height 43
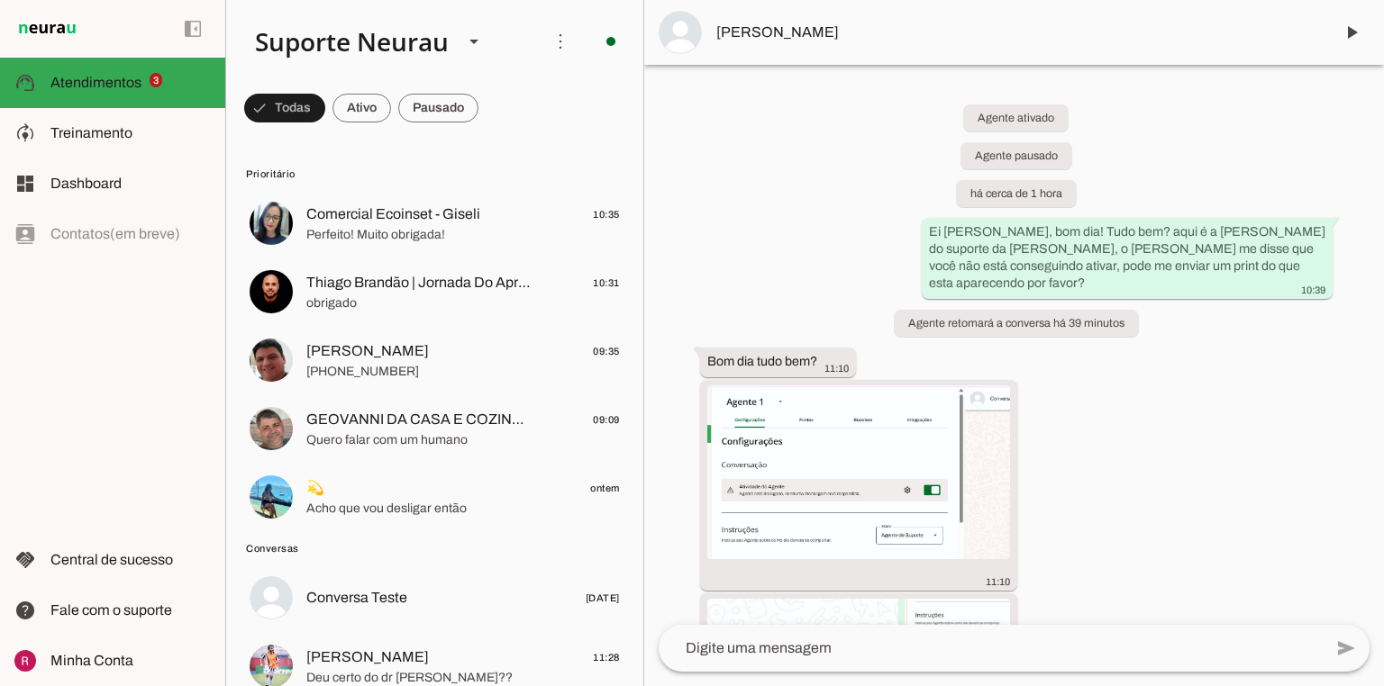
scroll to position [504, 0]
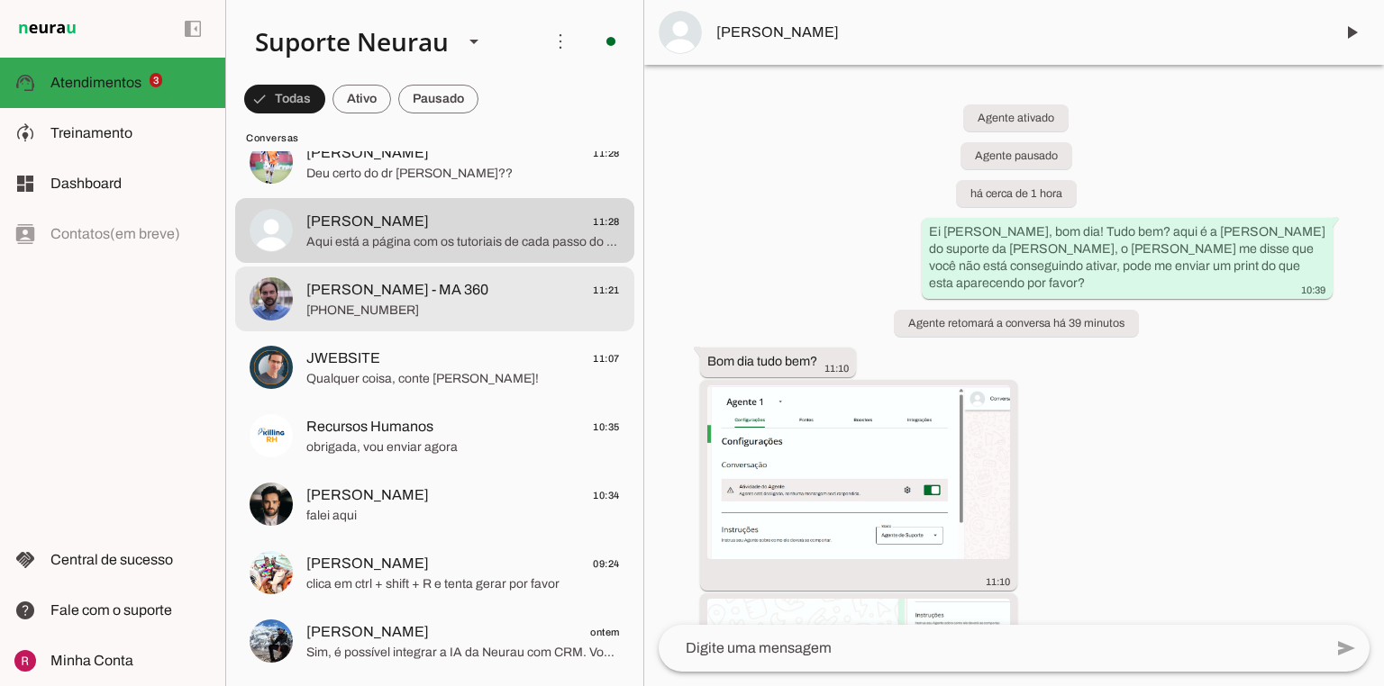
click at [389, 314] on span "+55 5499650105" at bounding box center [463, 311] width 314 height 18
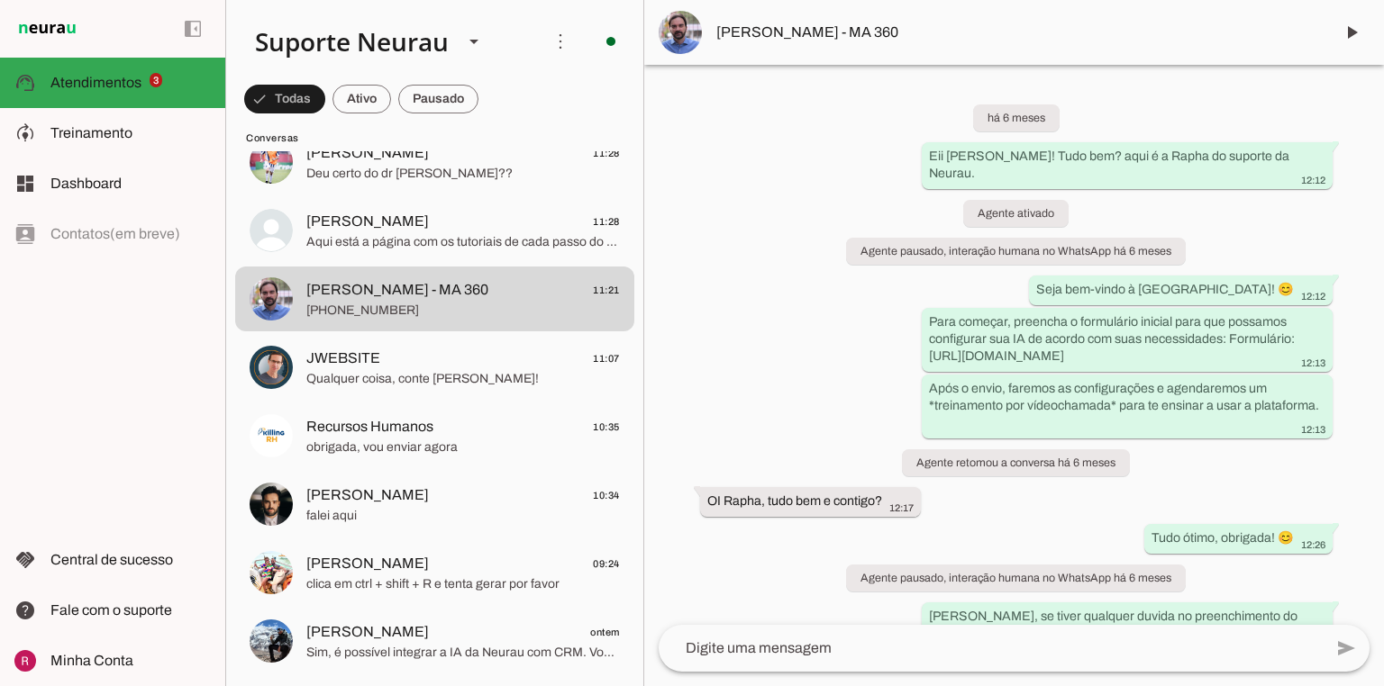
scroll to position [68581, 0]
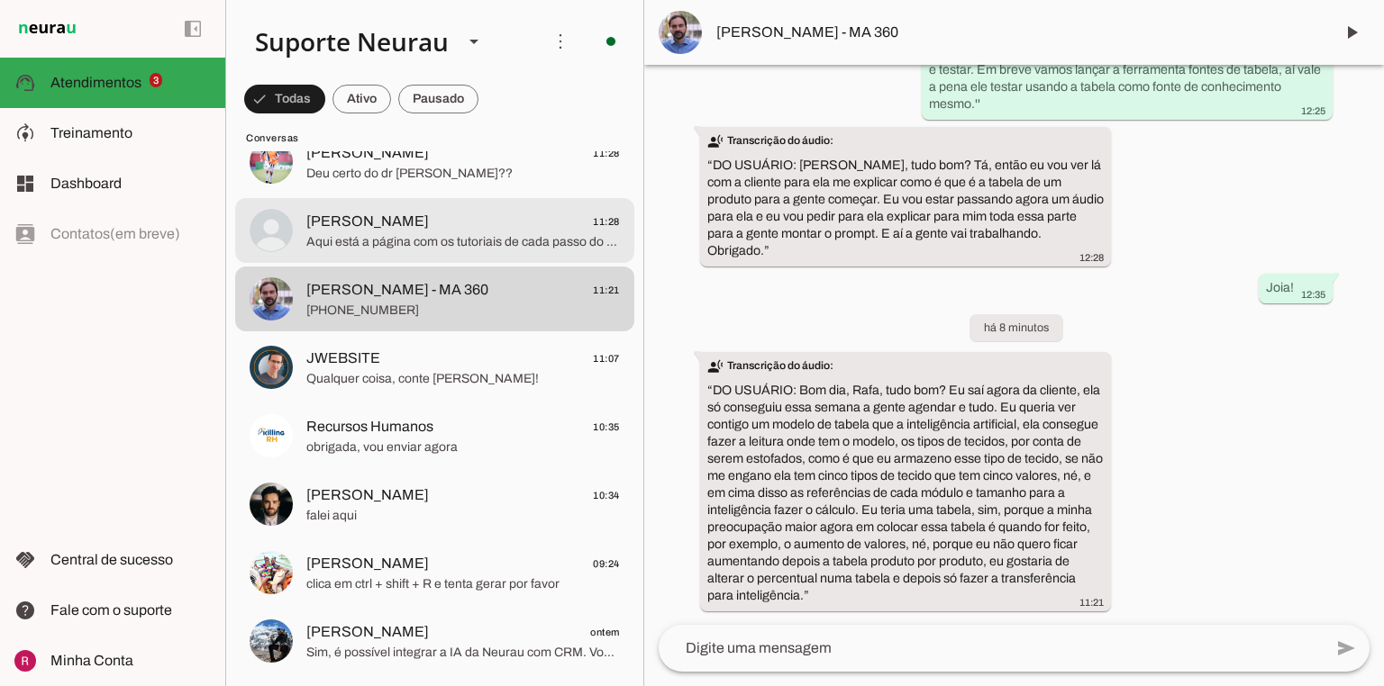
click at [421, 219] on span "Pedro 11:28" at bounding box center [463, 222] width 314 height 23
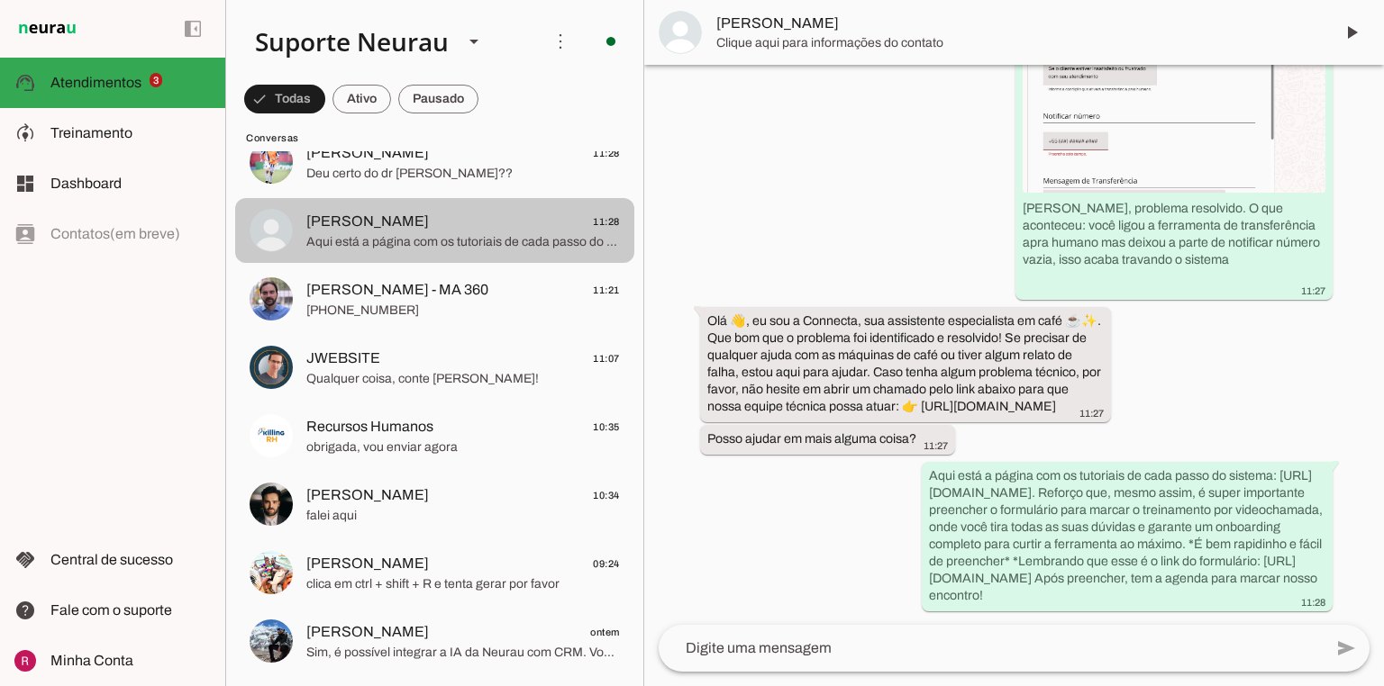
scroll to position [1795, 0]
